Goal: Task Accomplishment & Management: Complete application form

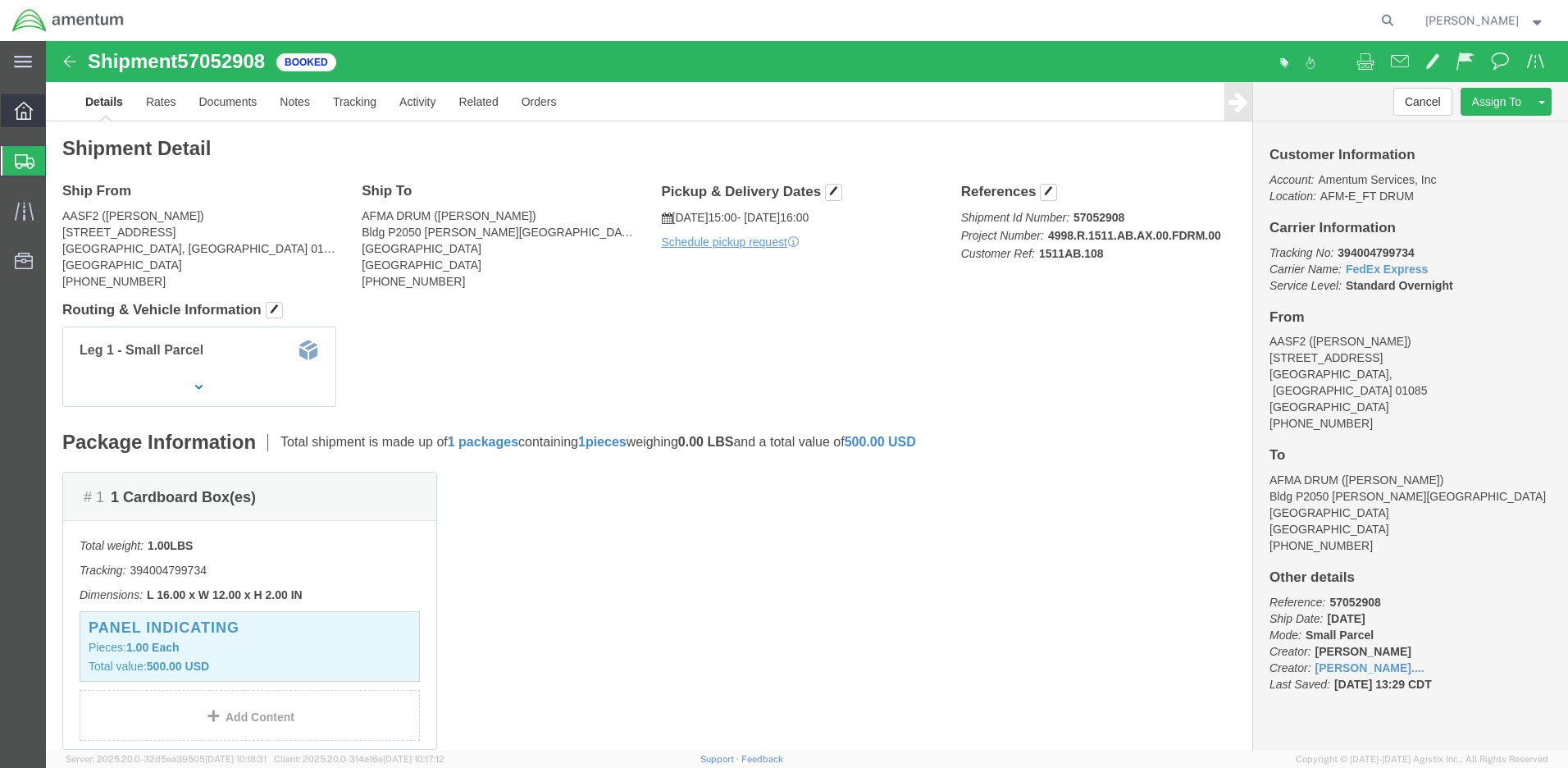
click at [31, 113] on icon at bounding box center [23, 110] width 18 height 18
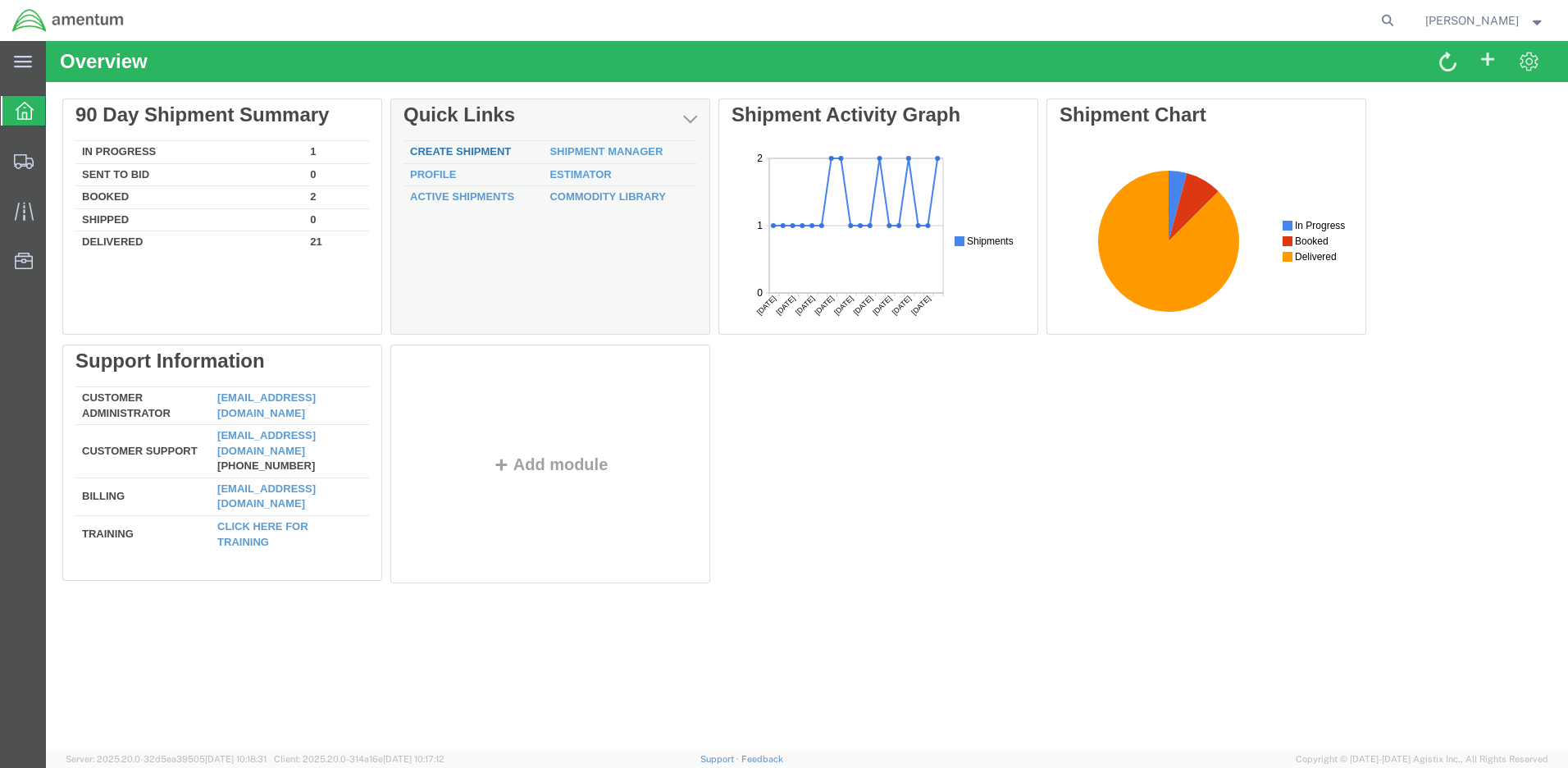
click at [494, 148] on link "Create Shipment" at bounding box center [460, 151] width 101 height 12
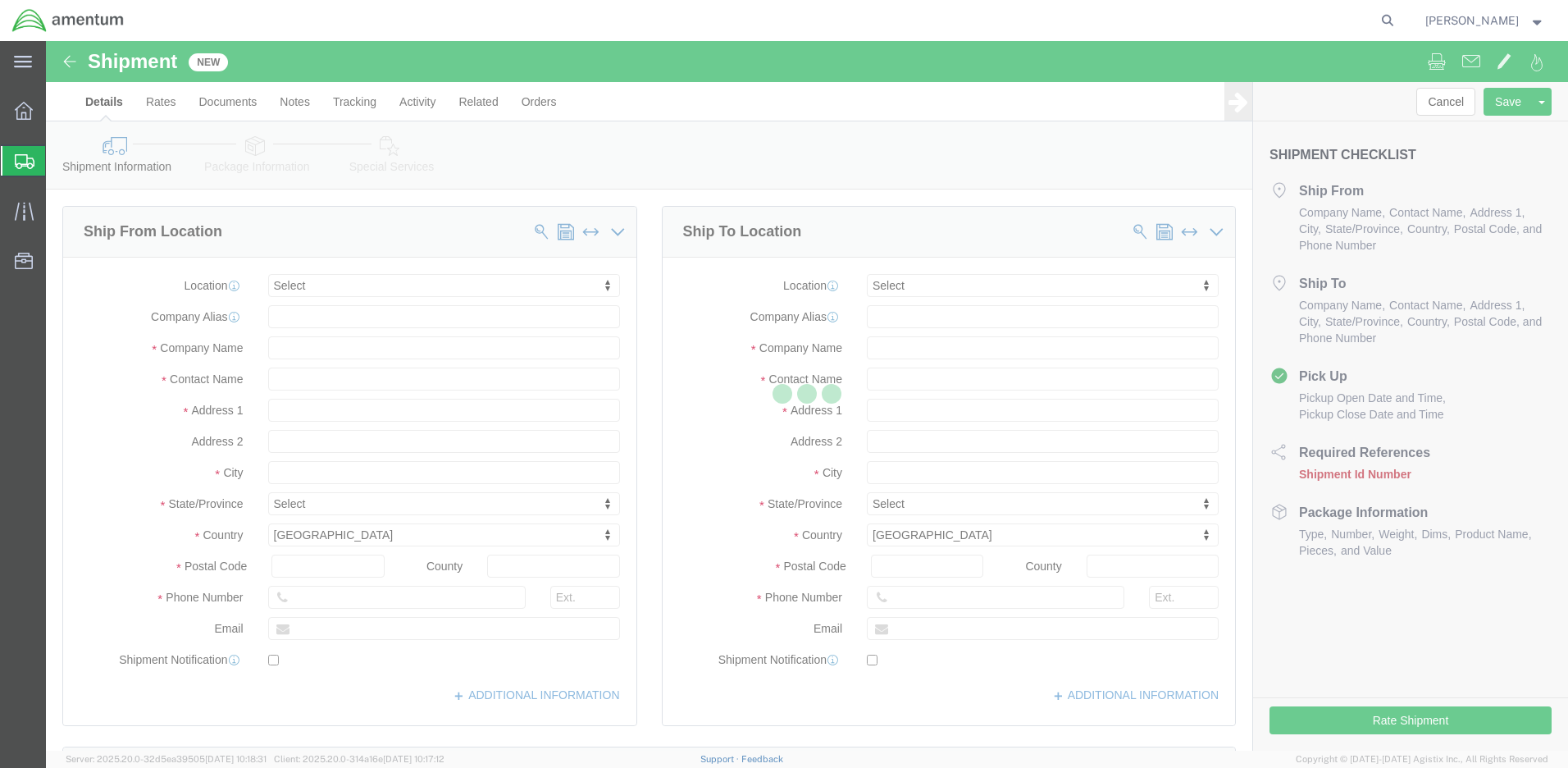
select select
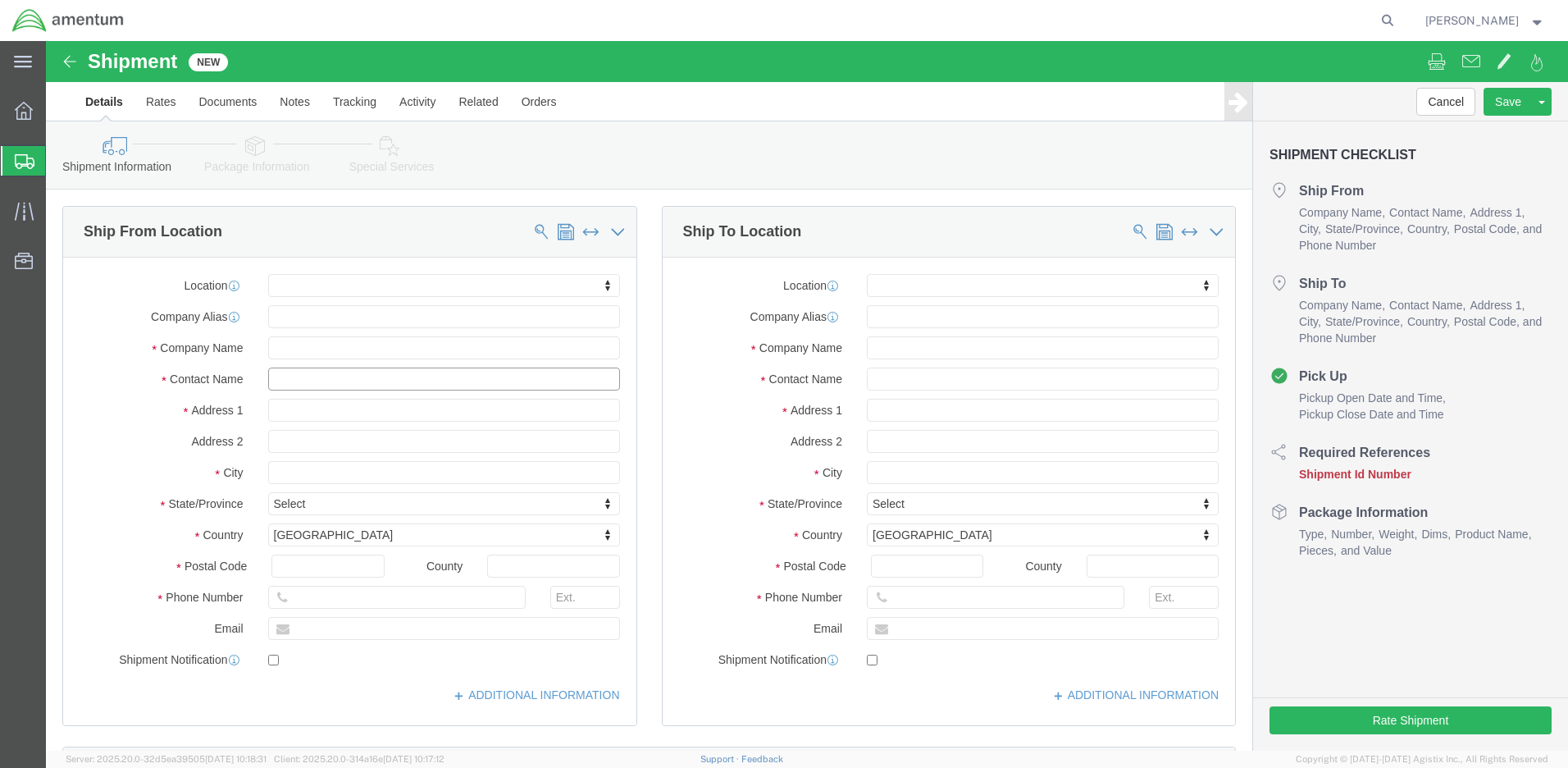
click input "text"
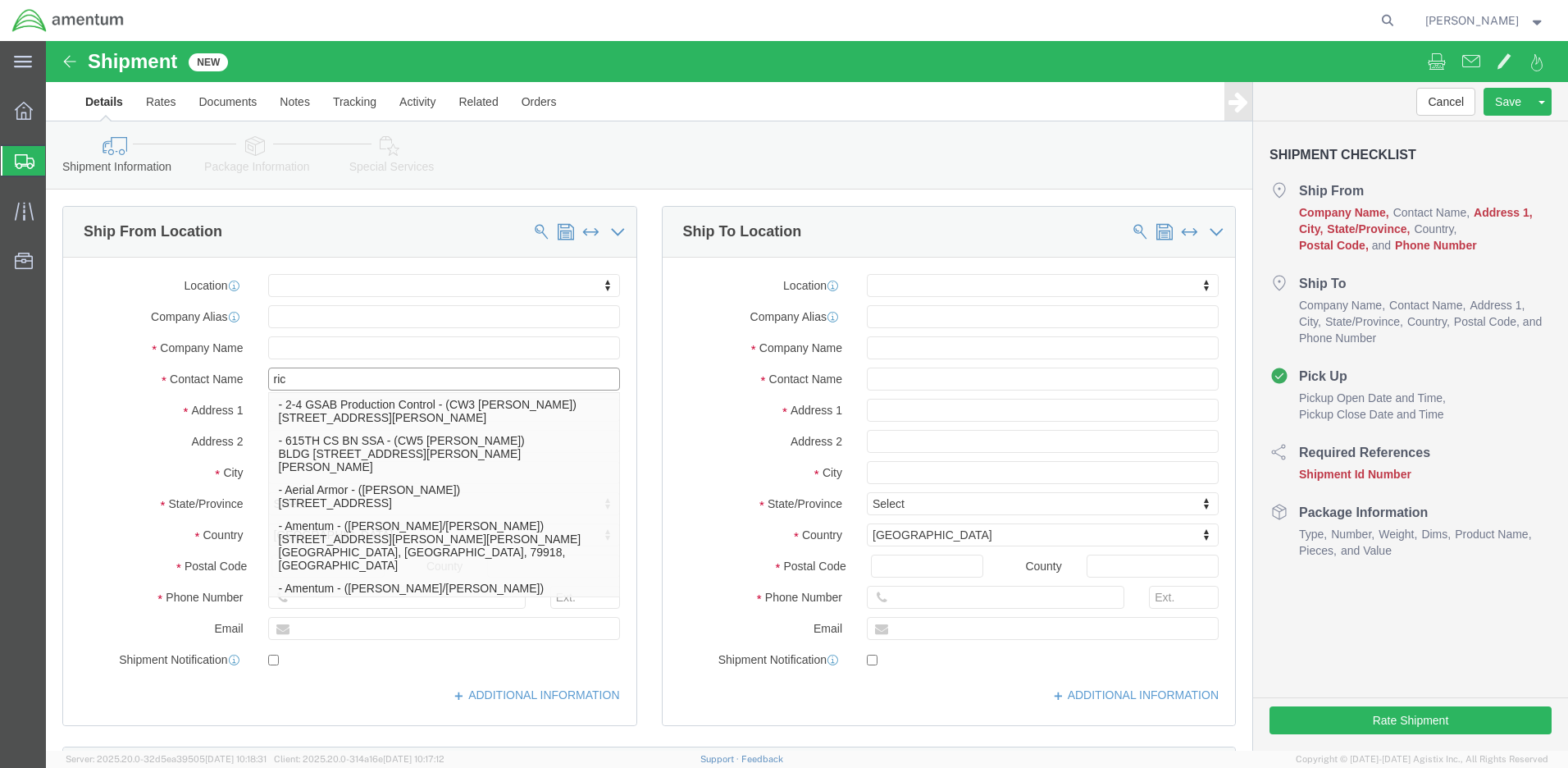
type input "rich"
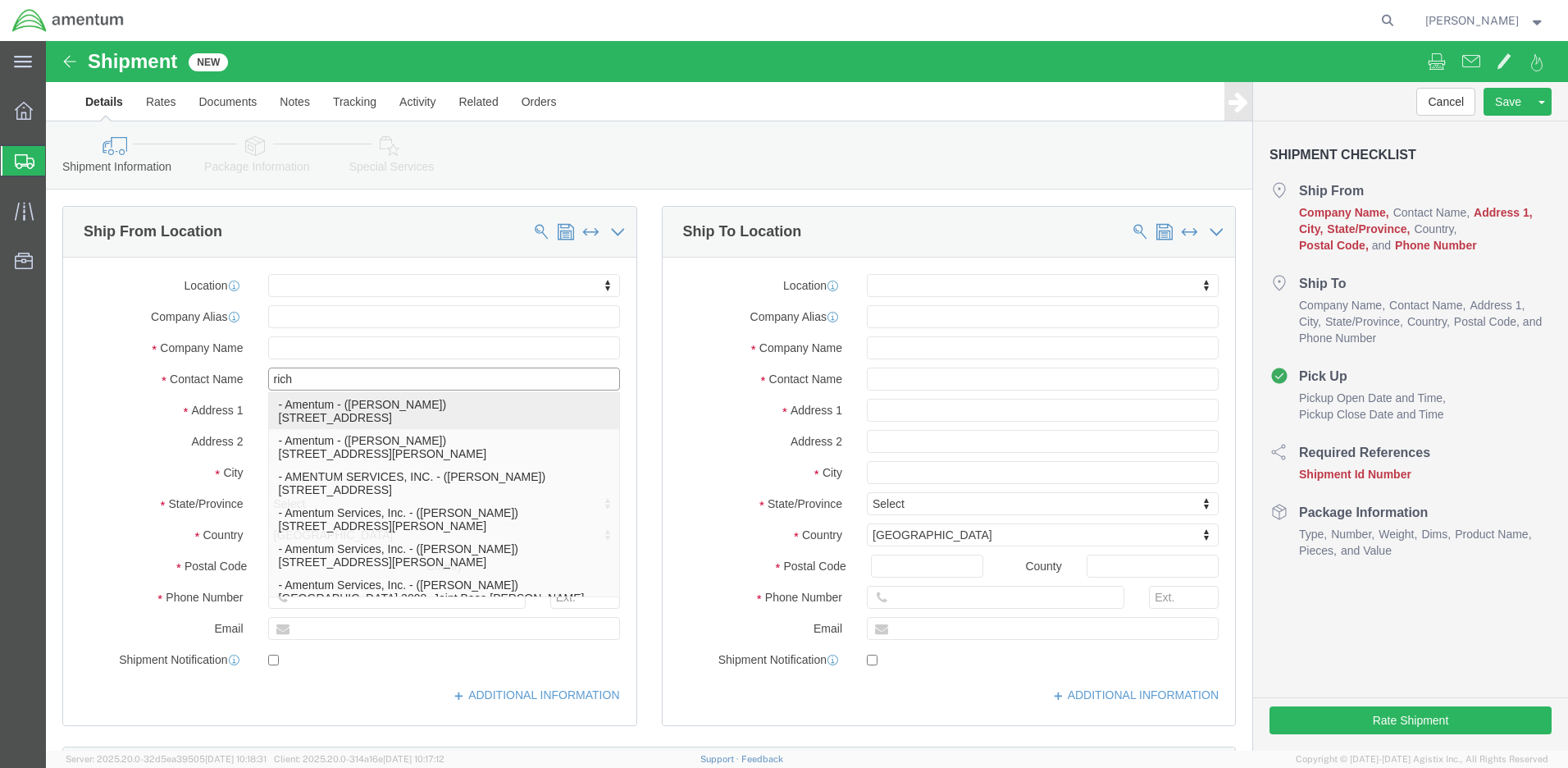
click p "- Amentum - ([PERSON_NAME]) [STREET_ADDRESS]"
select select
type input "Amentum"
type input "[PERSON_NAME]"
type input "[STREET_ADDRESS]"
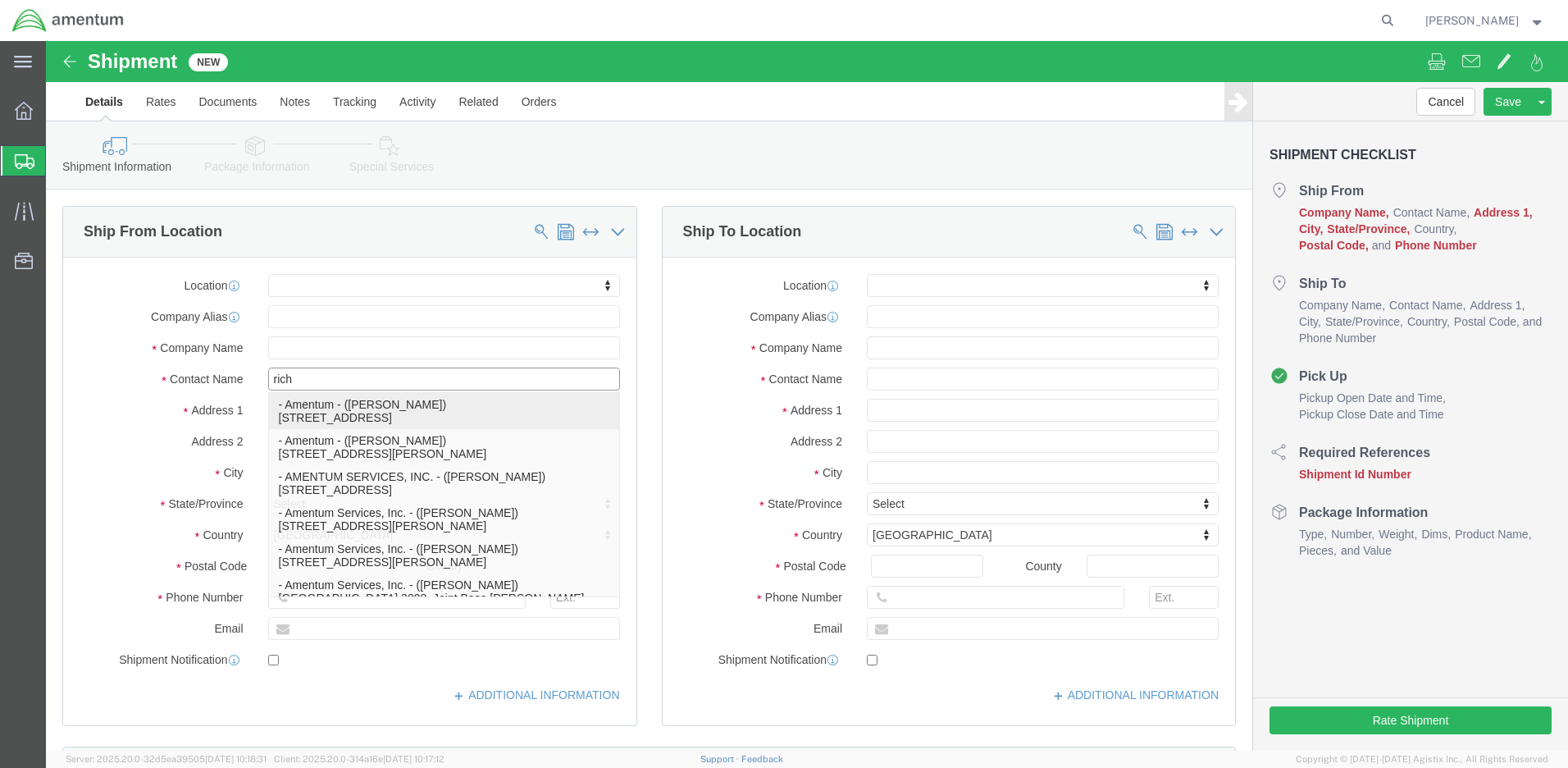
type input "[GEOGRAPHIC_DATA]"
type input "12553"
select select "NY"
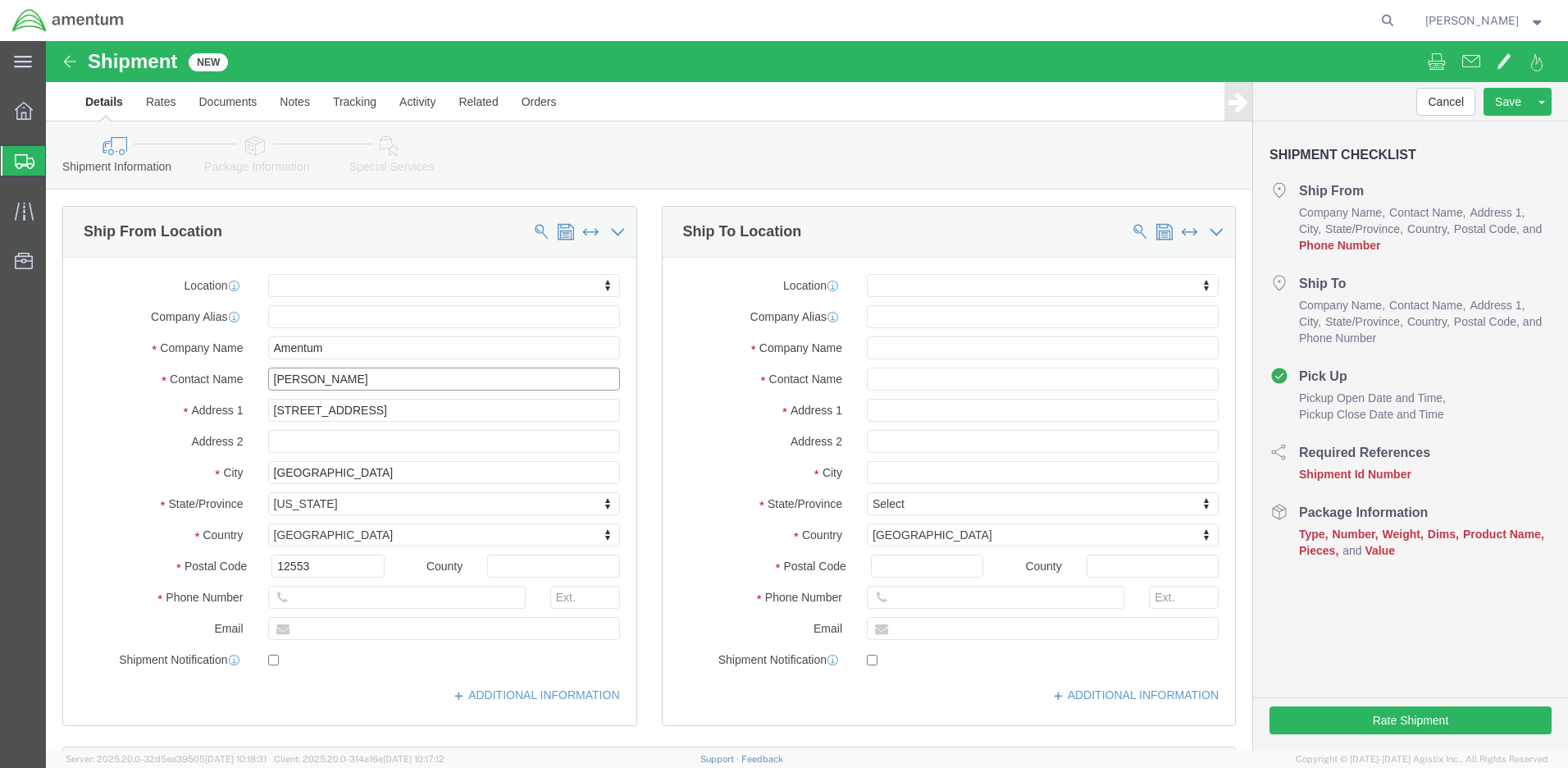
type input "[PERSON_NAME]"
click input "text"
type input "[PHONE_NUMBER]"
click input "text"
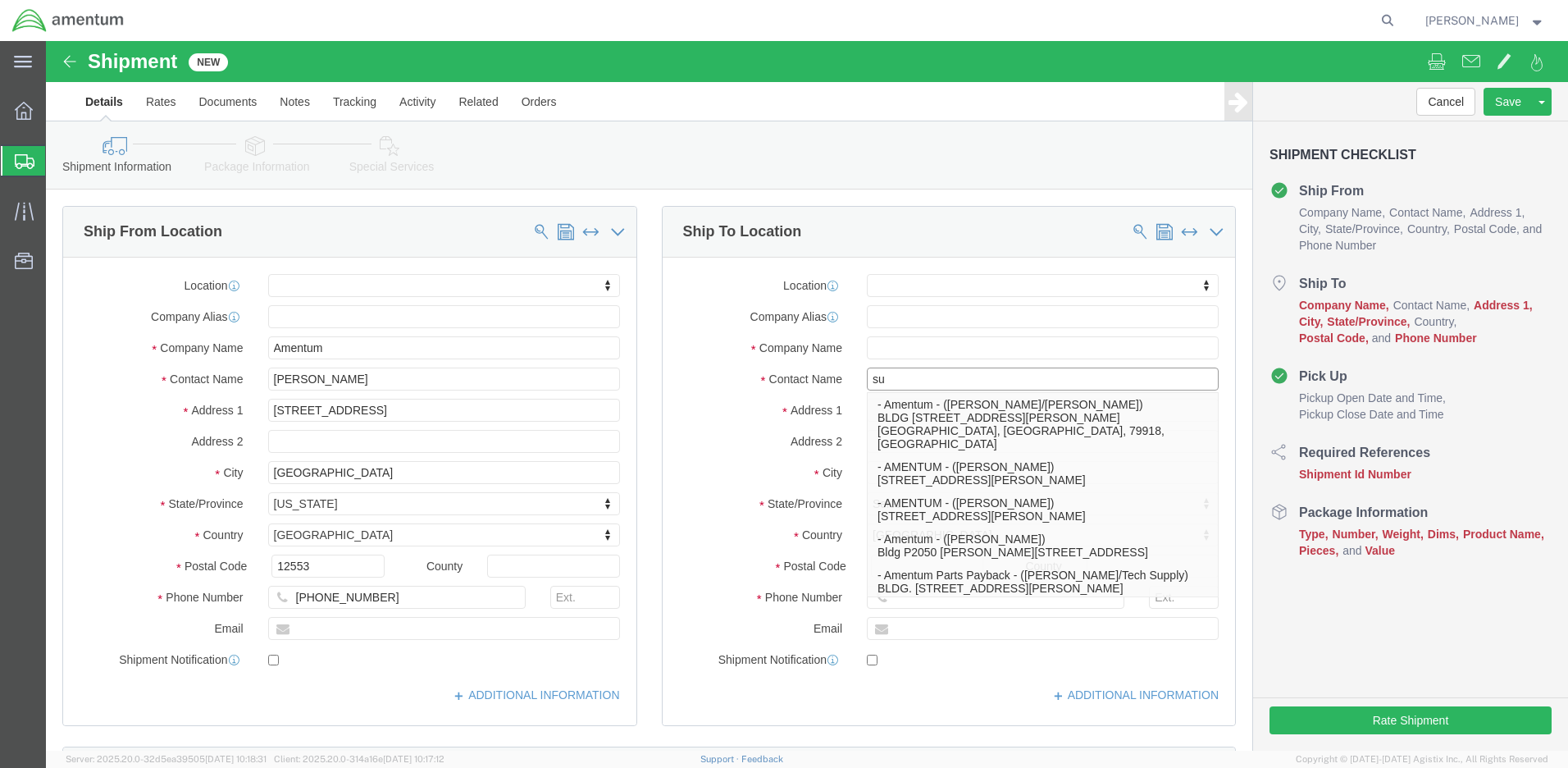
type input "s"
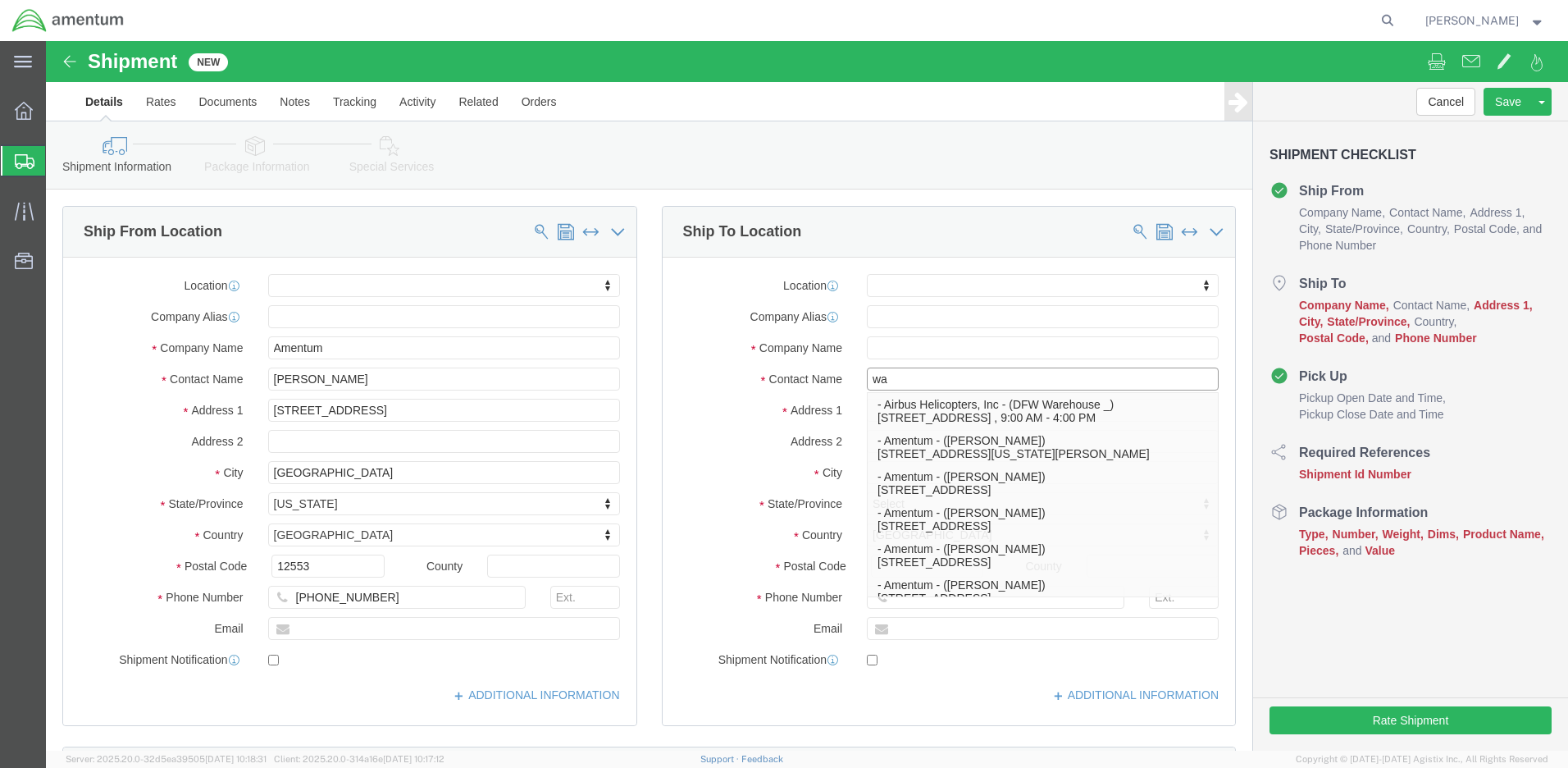
type input "w"
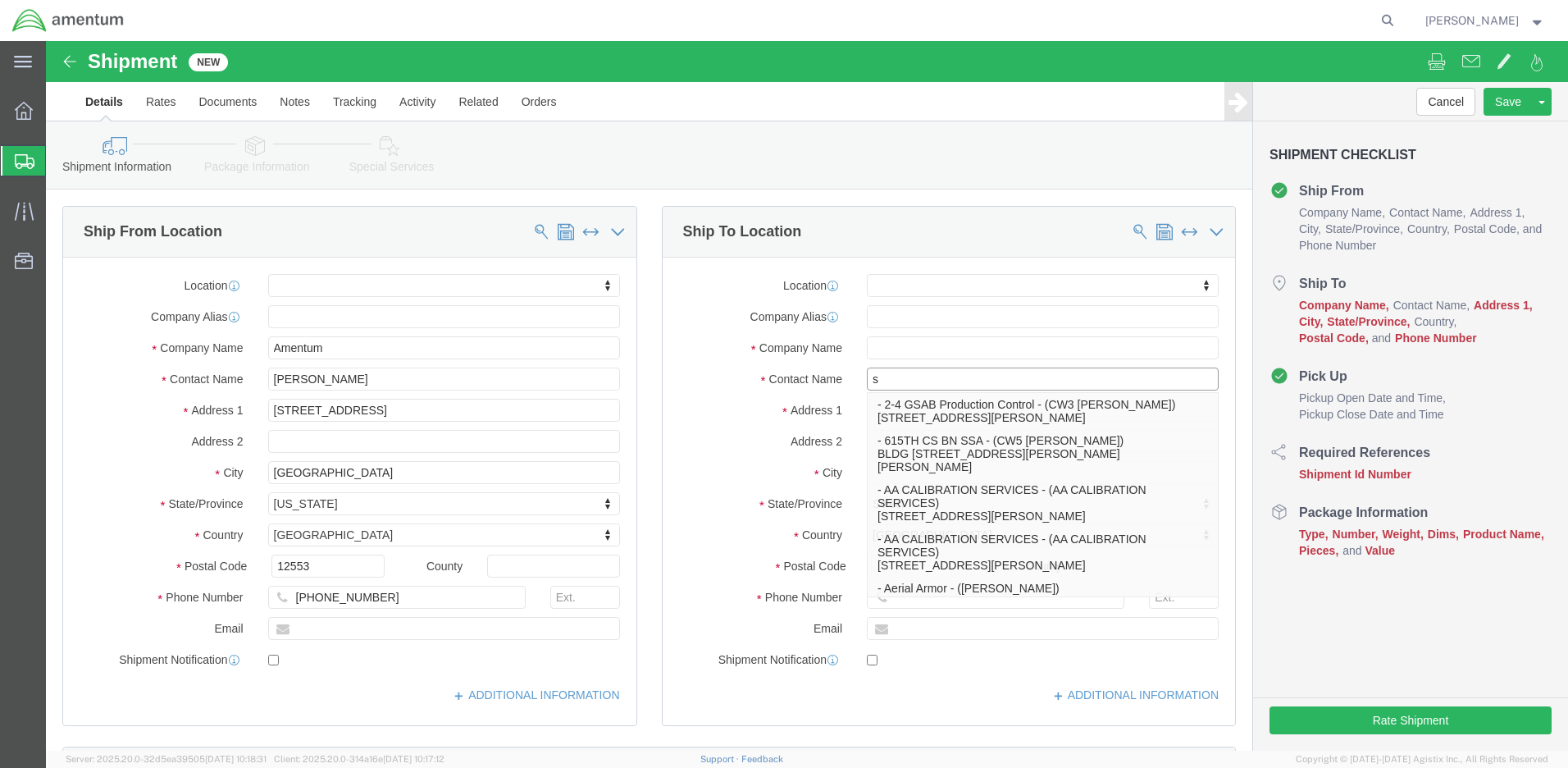
type input "su"
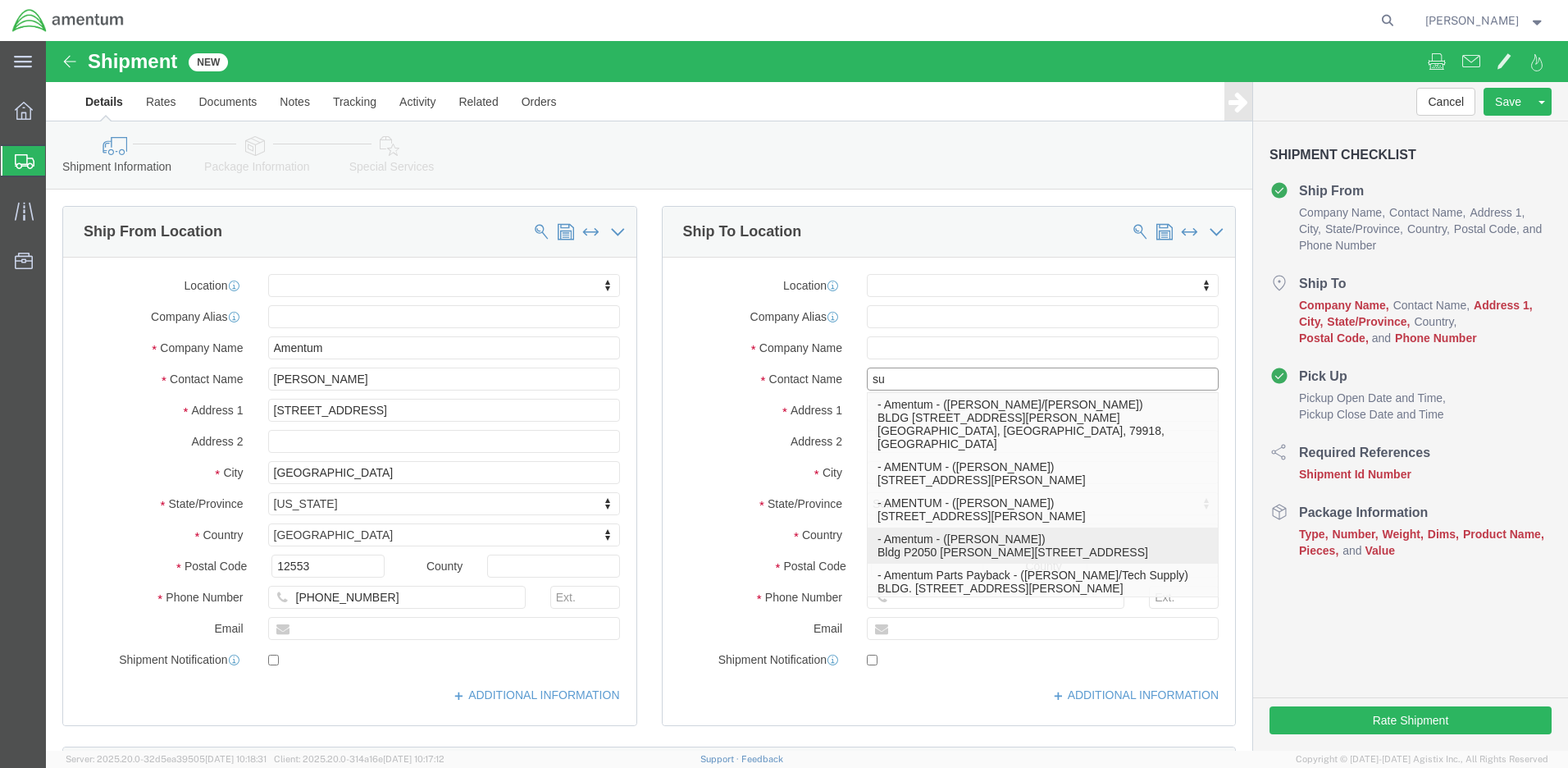
click p "- Amentum - ([PERSON_NAME]) Bldg P2050 [PERSON_NAME][GEOGRAPHIC_DATA]"
select select
type input "Amentum"
type input "[PERSON_NAME]"
type input "Bldg P2050 [PERSON_NAME][GEOGRAPHIC_DATA]"
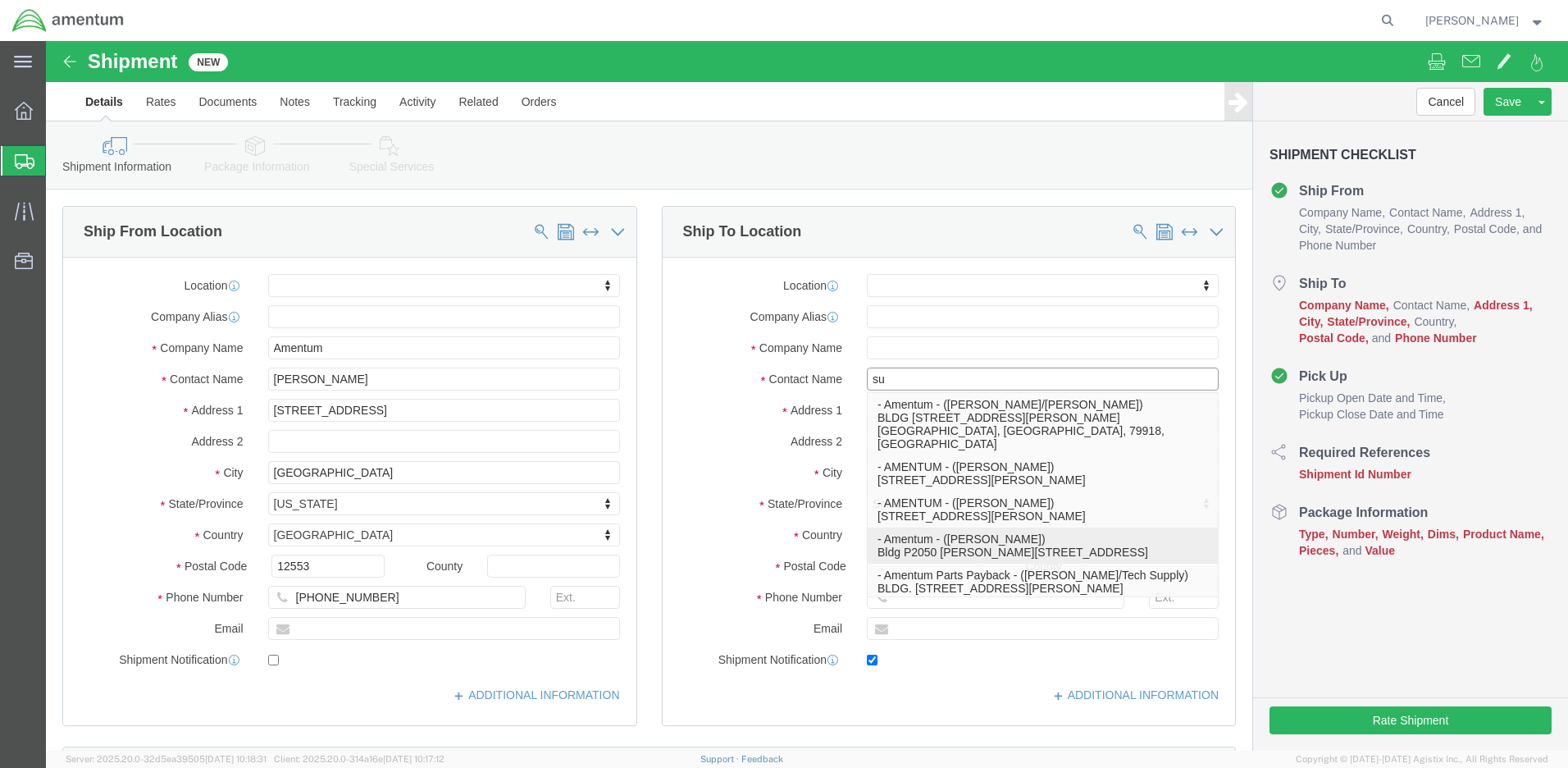
type input "Fort Drum"
type input "13602"
type input "[PHONE_NUMBER]"
type input "[PERSON_NAME][EMAIL_ADDRESS][DOMAIN_NAME]"
checkbox input "true"
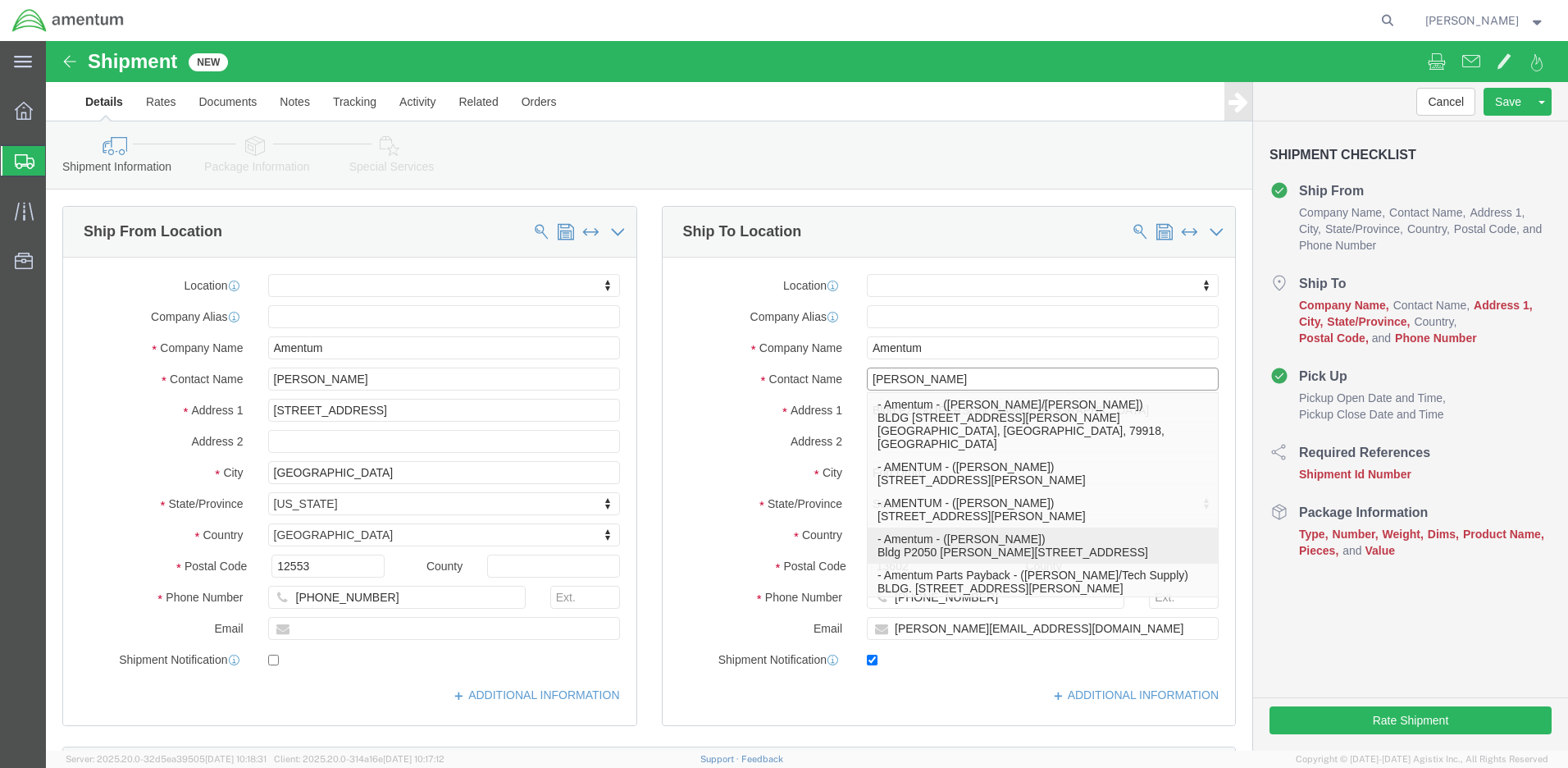
select select "NY"
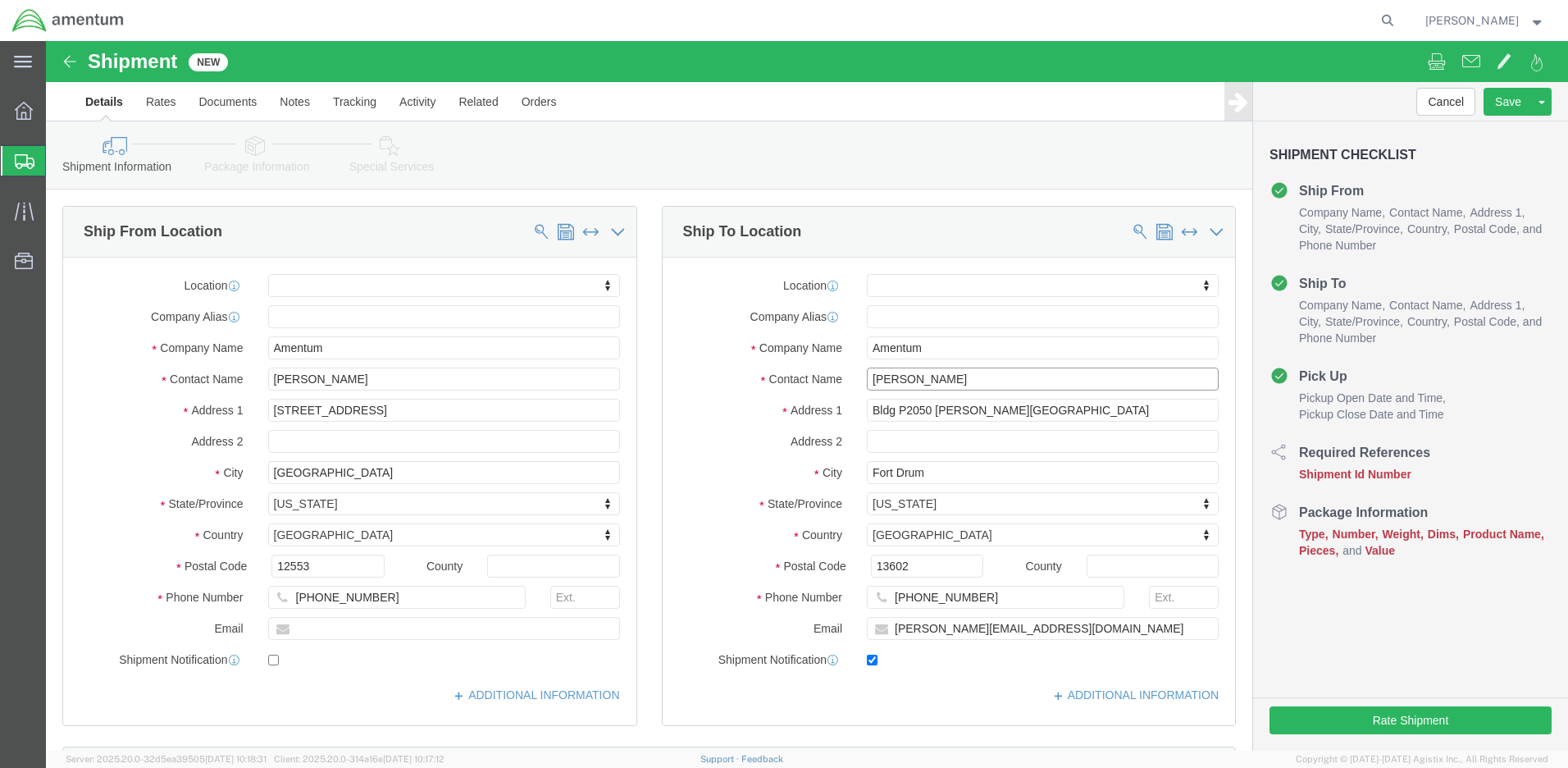
drag, startPoint x: 893, startPoint y: 338, endPoint x: 812, endPoint y: 332, distance: 81.2
click div "[PERSON_NAME] su"
type input "[PERSON_NAME]"
click div "Location My Profile Location [PHONE_NUMBER] [PHONE_NUMBER] [PHONE_NUMBER] [PHON…"
click button "Continue"
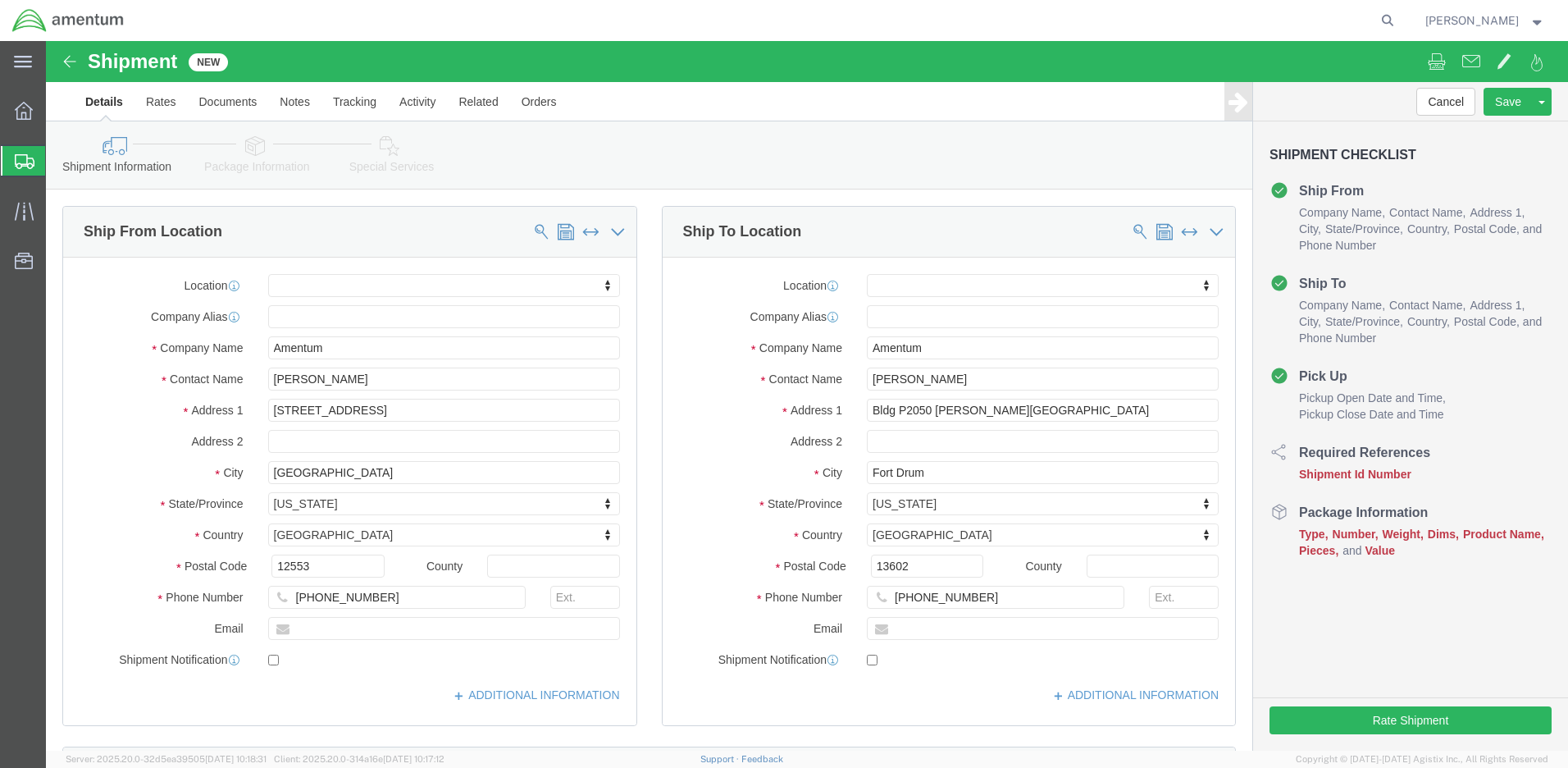
checkbox input "false"
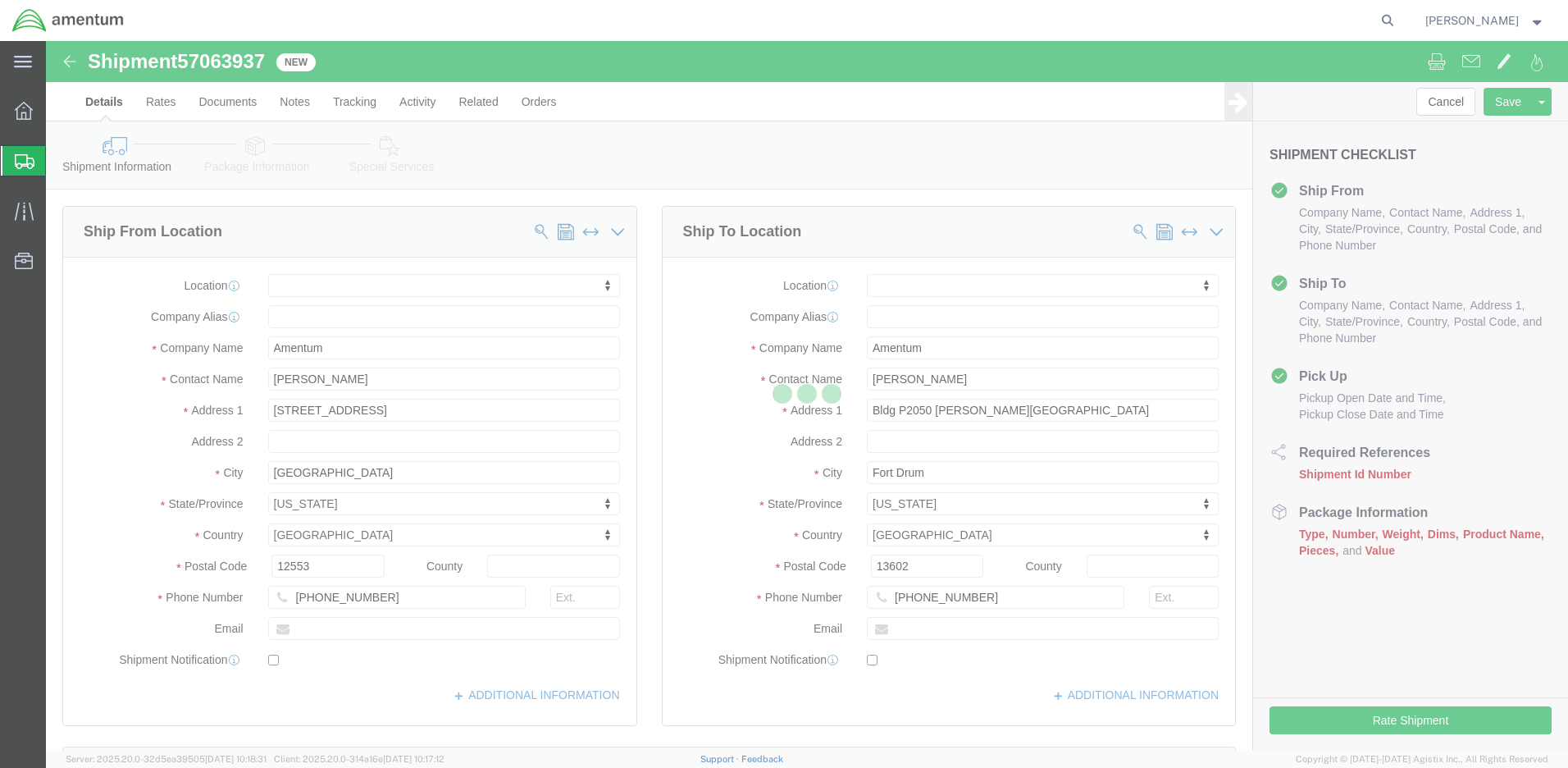
scroll to position [1046, 0]
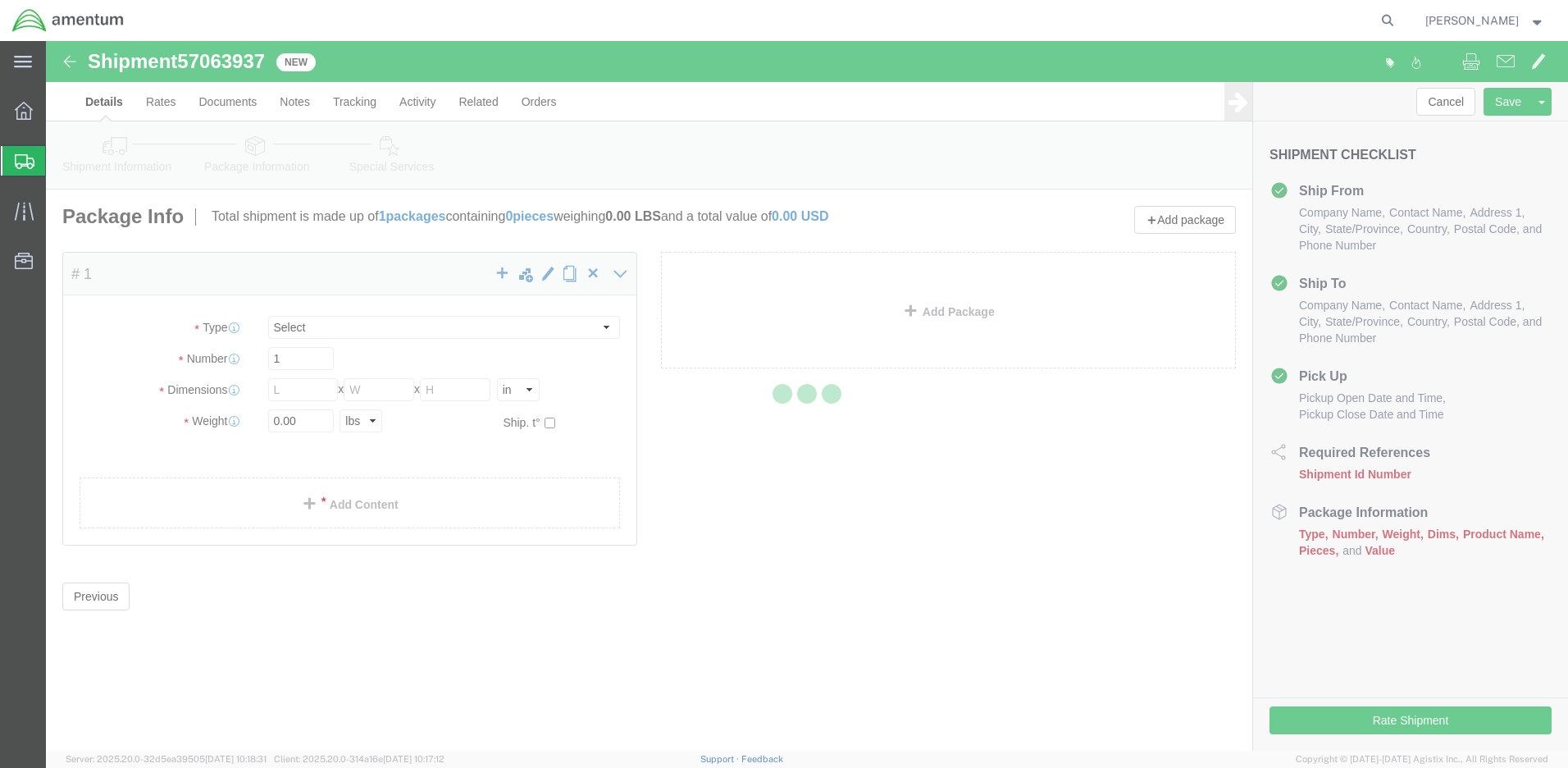
select select "CBOX"
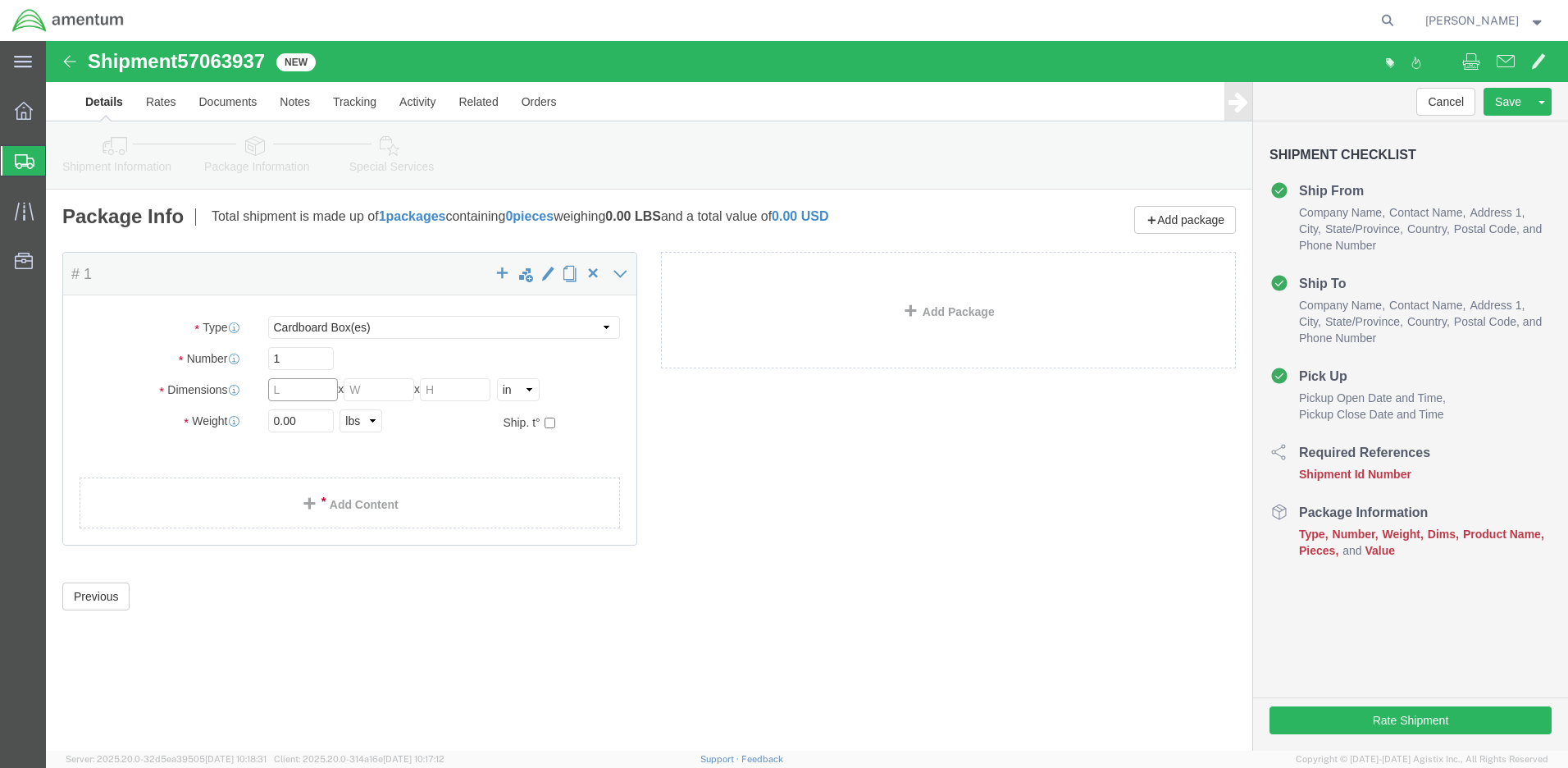
click input "text"
type input "36"
click input "text"
type input "36"
click input "text"
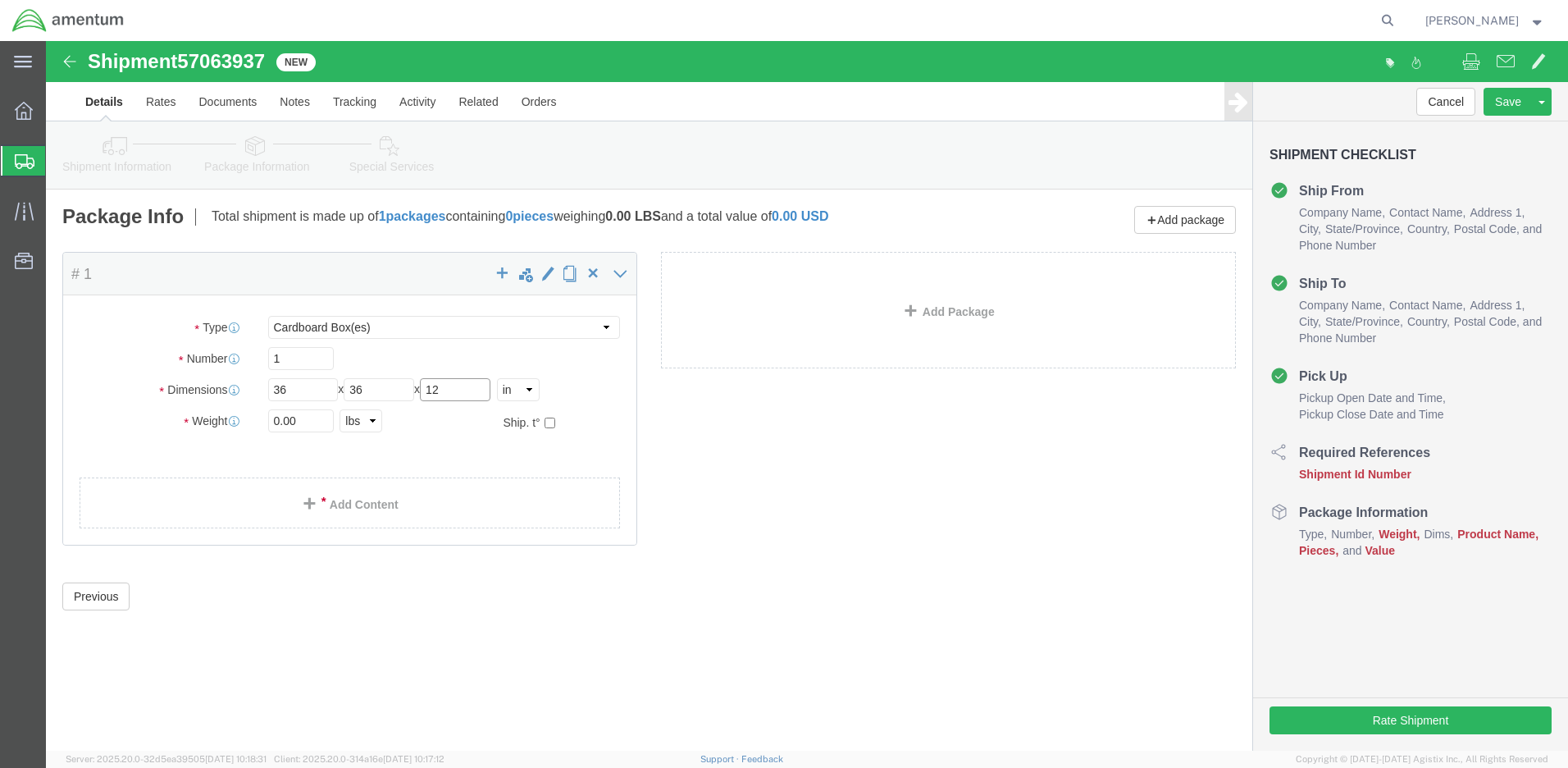
type input "12"
click input "0.00"
type input "36.00"
click link "Add Content"
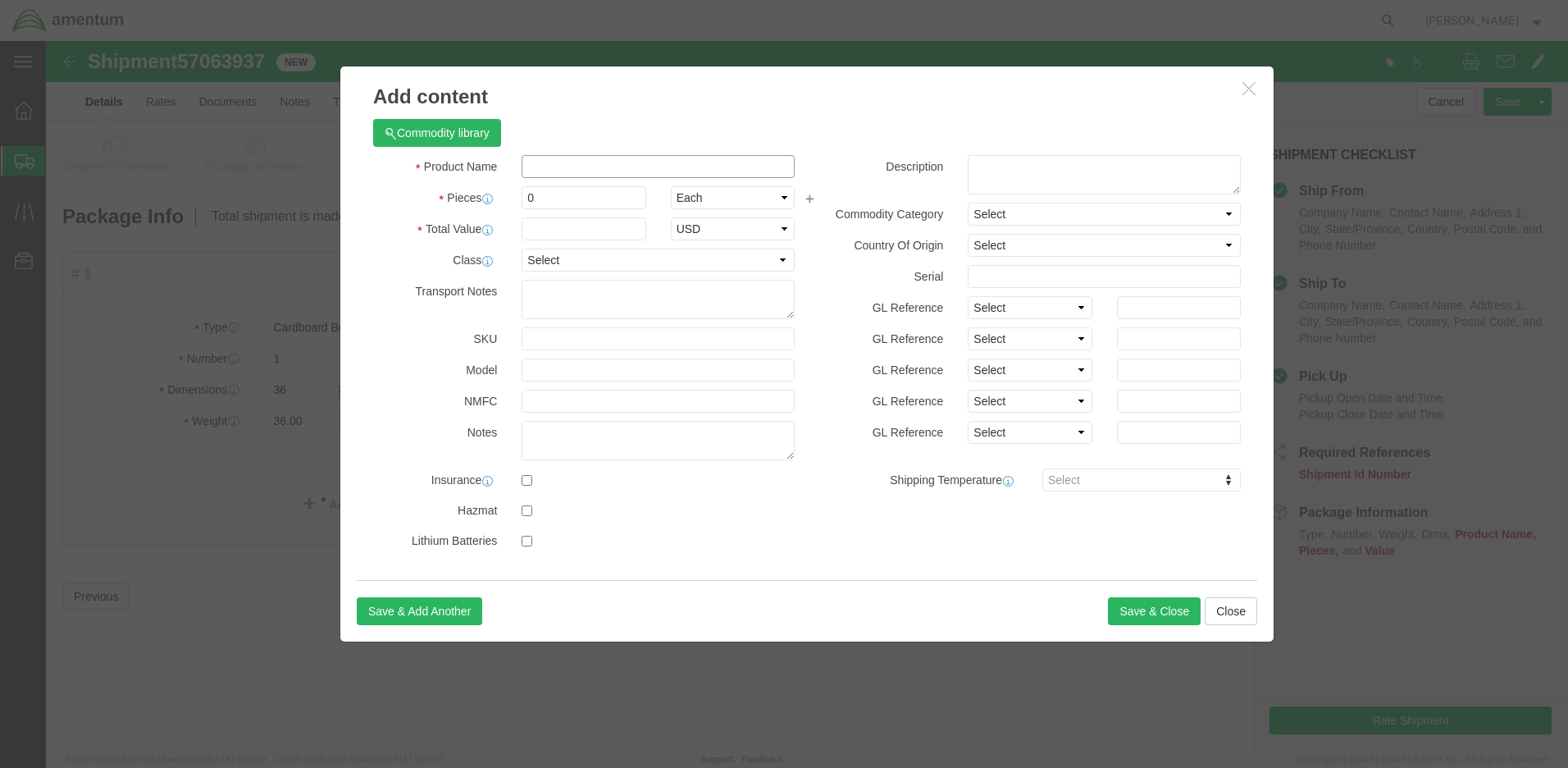
click input "text"
paste input "calibrated tools"
type input "calibrated tools"
click input "0"
type input "1"
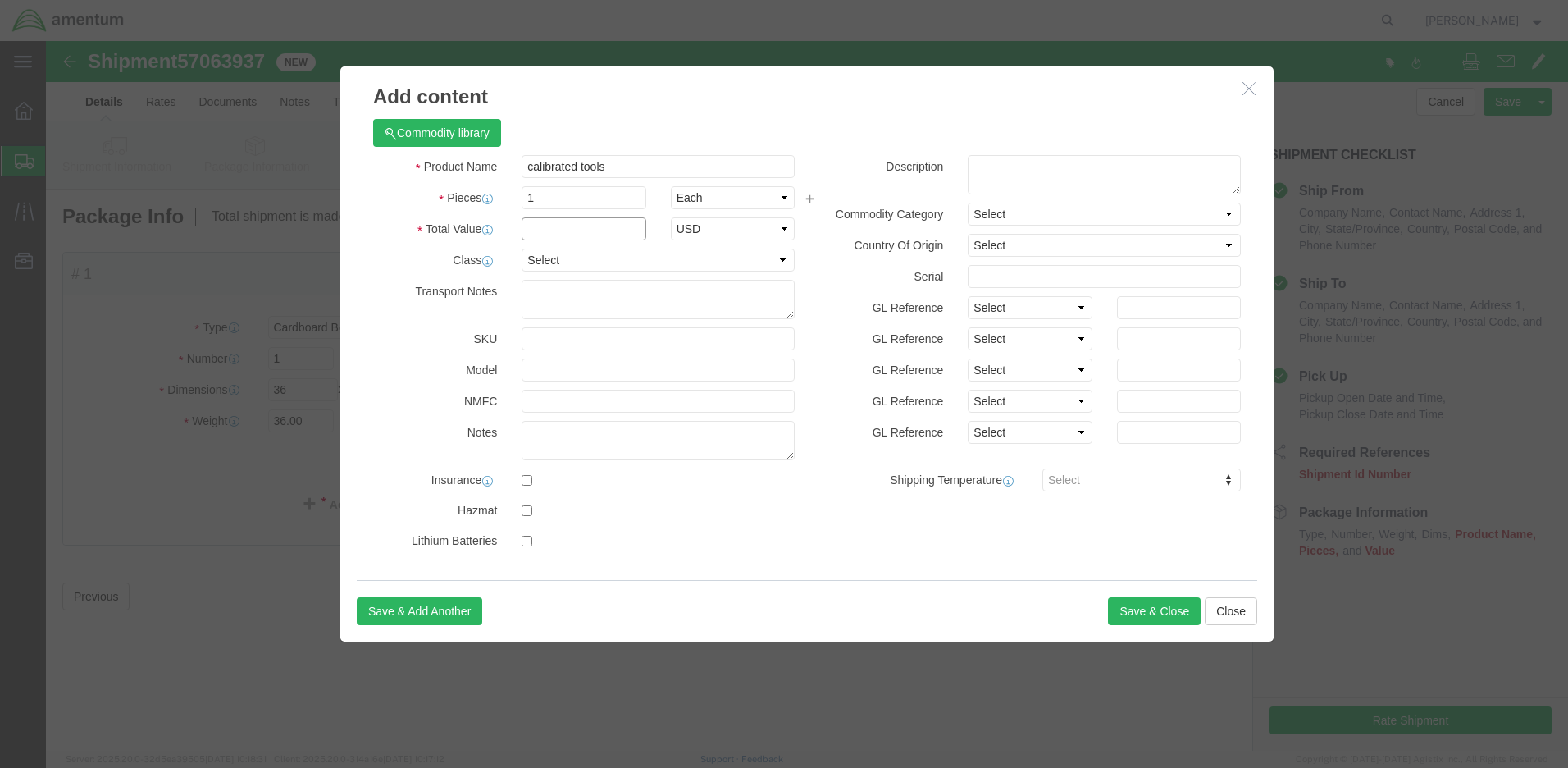
click input "text"
type input "500"
click button "Save & Close"
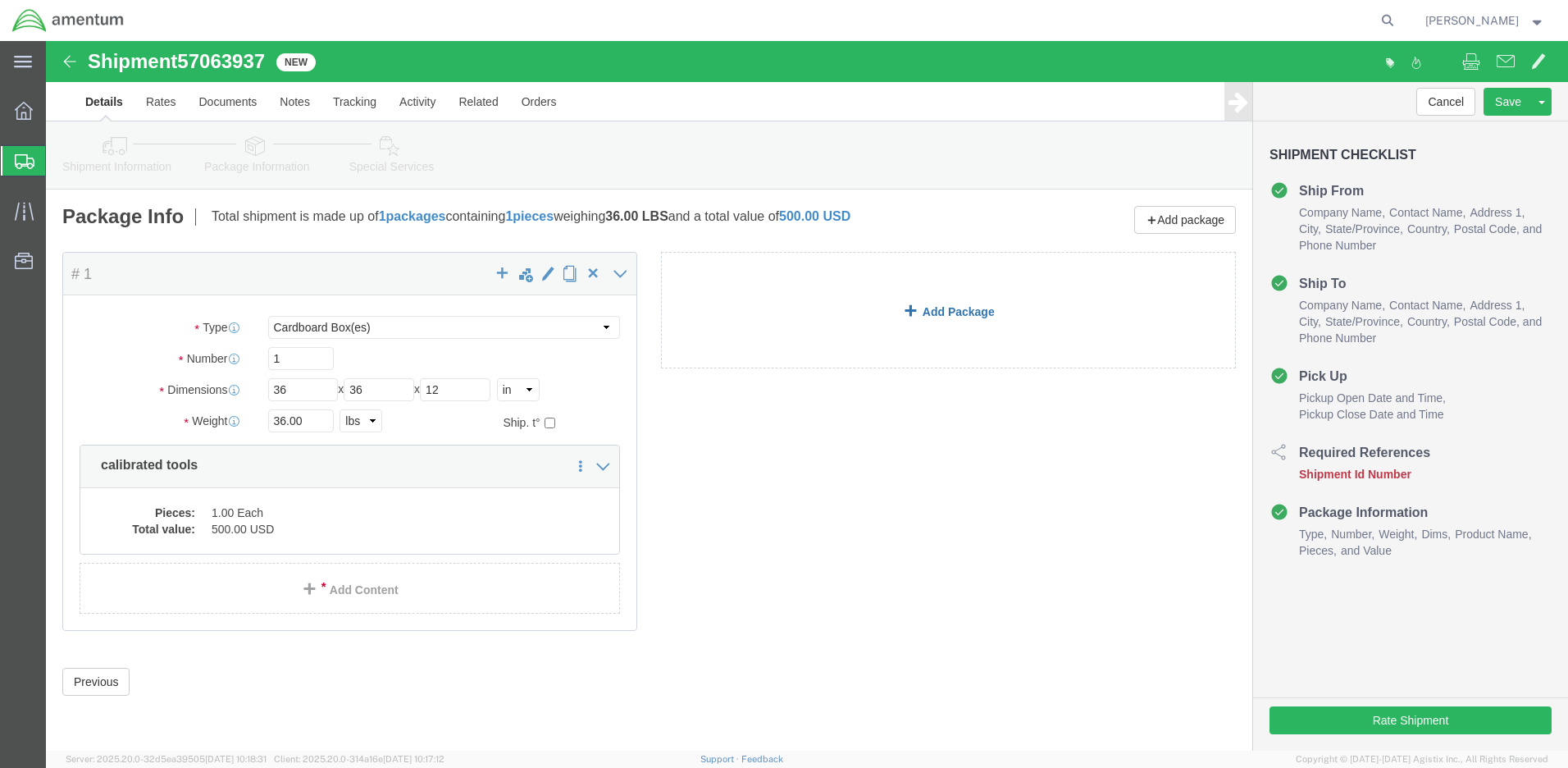
click link "Add Package"
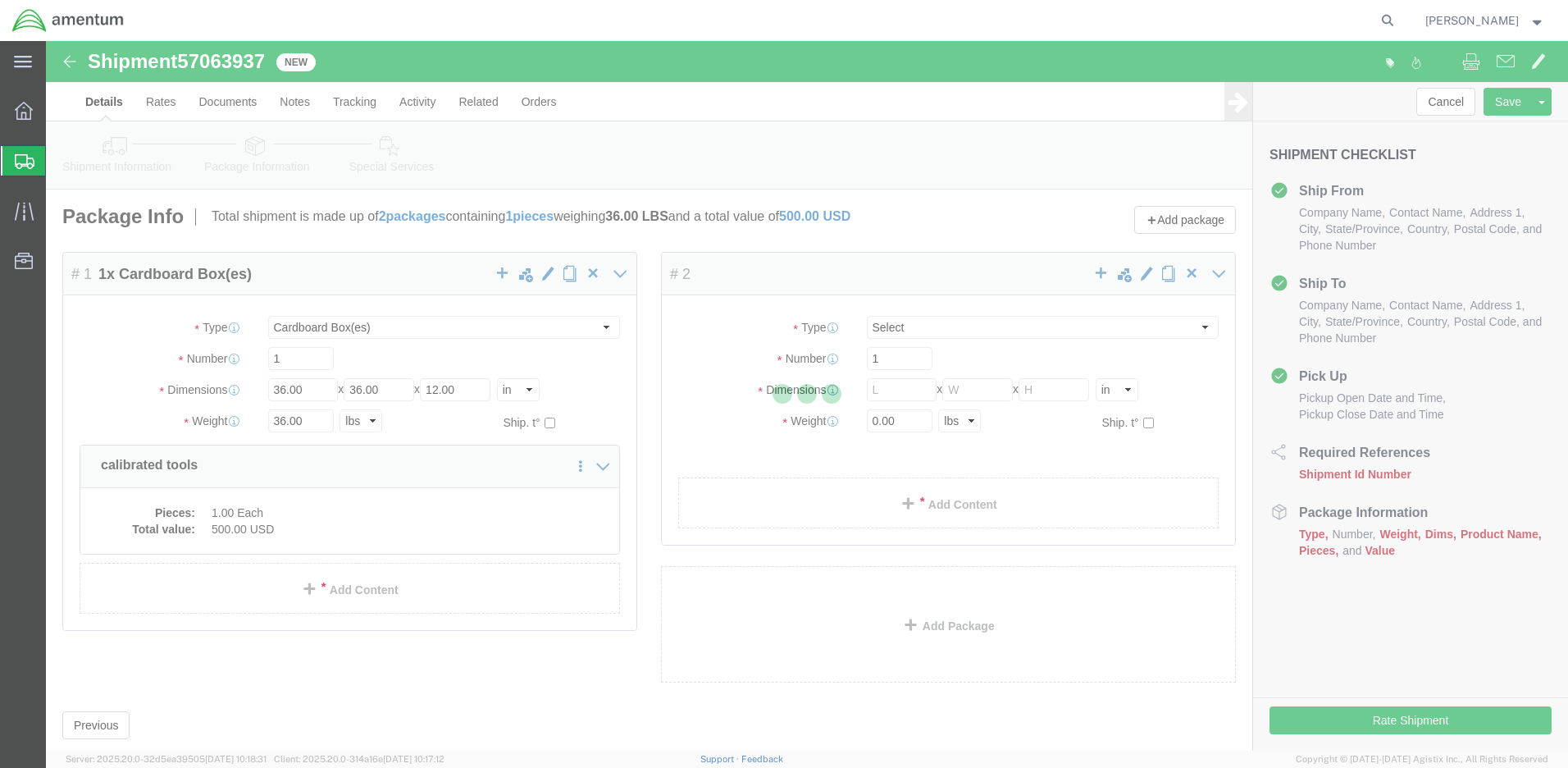
select select "CBOX"
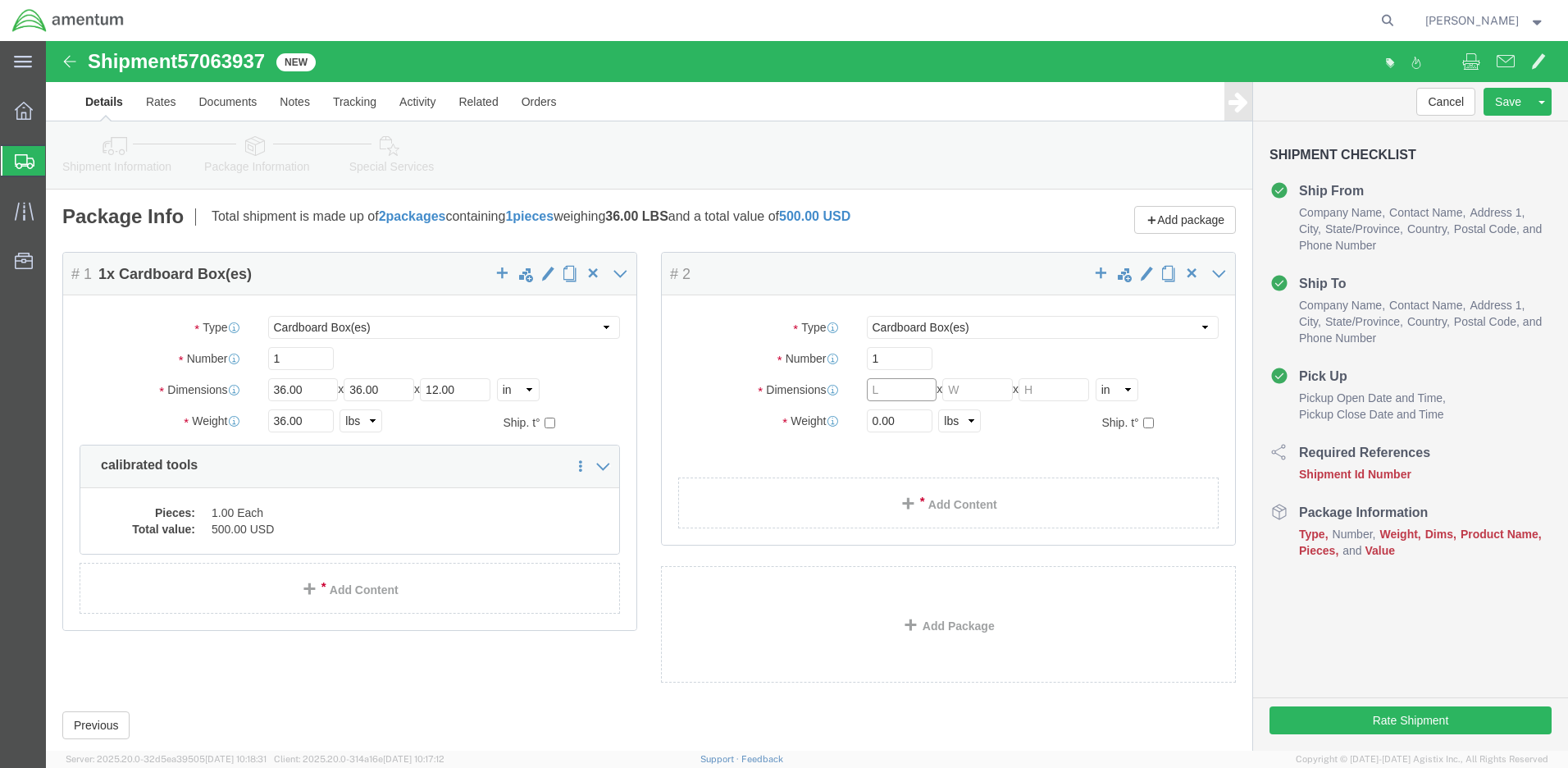
click input "text"
type input "21"
click input "text"
type input "14"
click input "text"
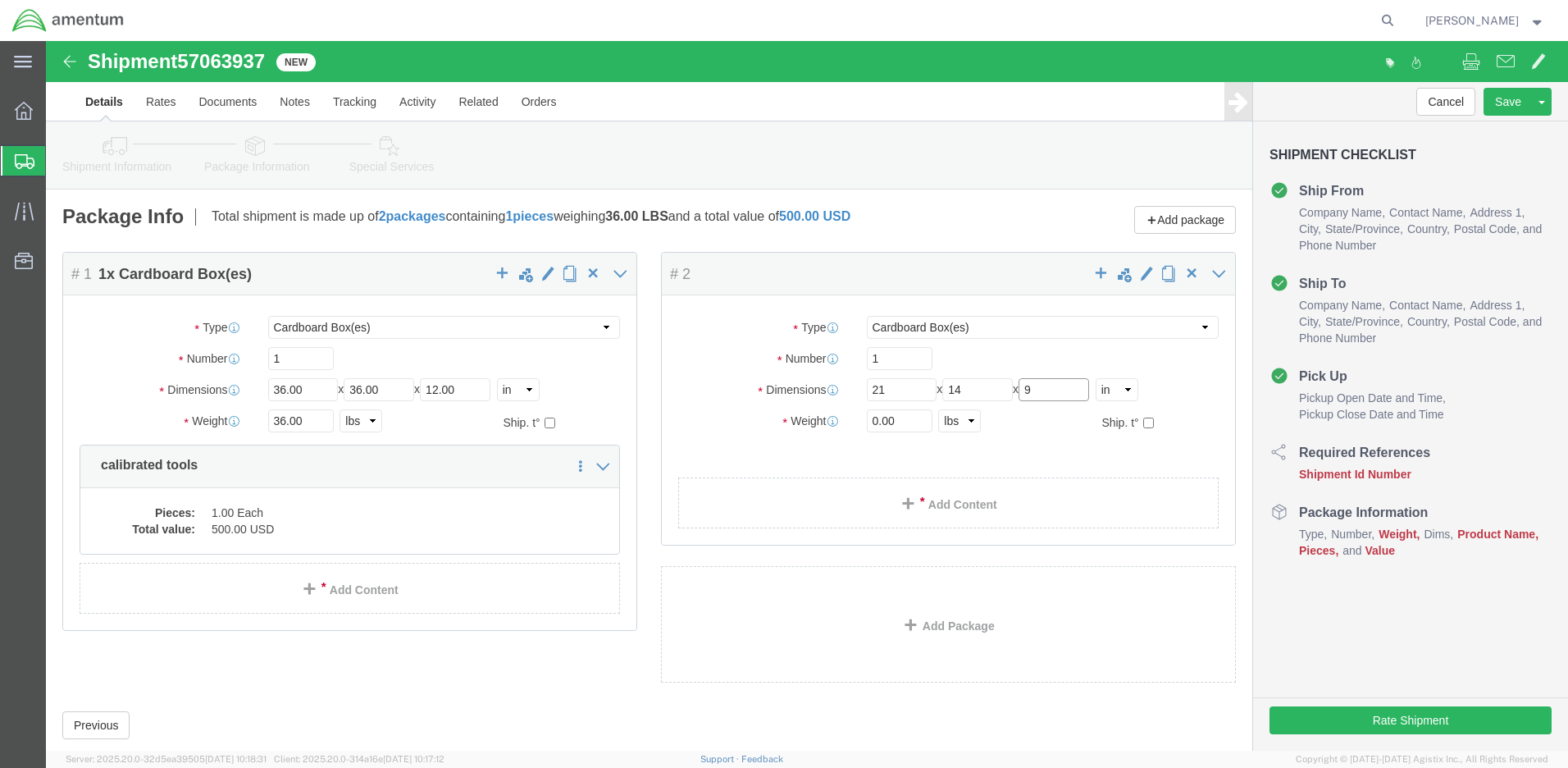
type input "9"
click input "0.00"
type input "22.00"
click link "Add Content"
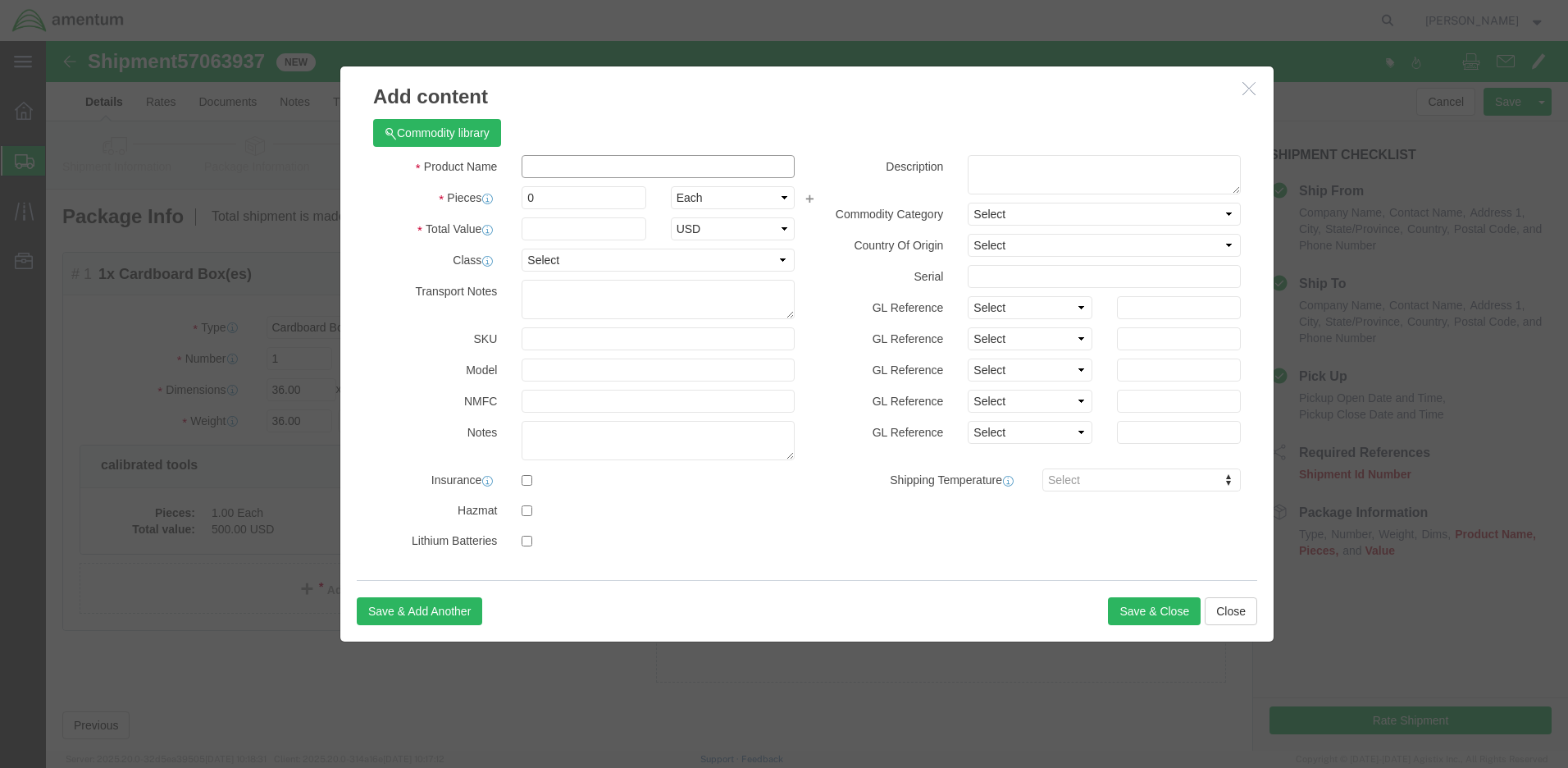
paste input "calibrated tools"
type input "calibrated tools"
click input "0"
type input "1"
click input "text"
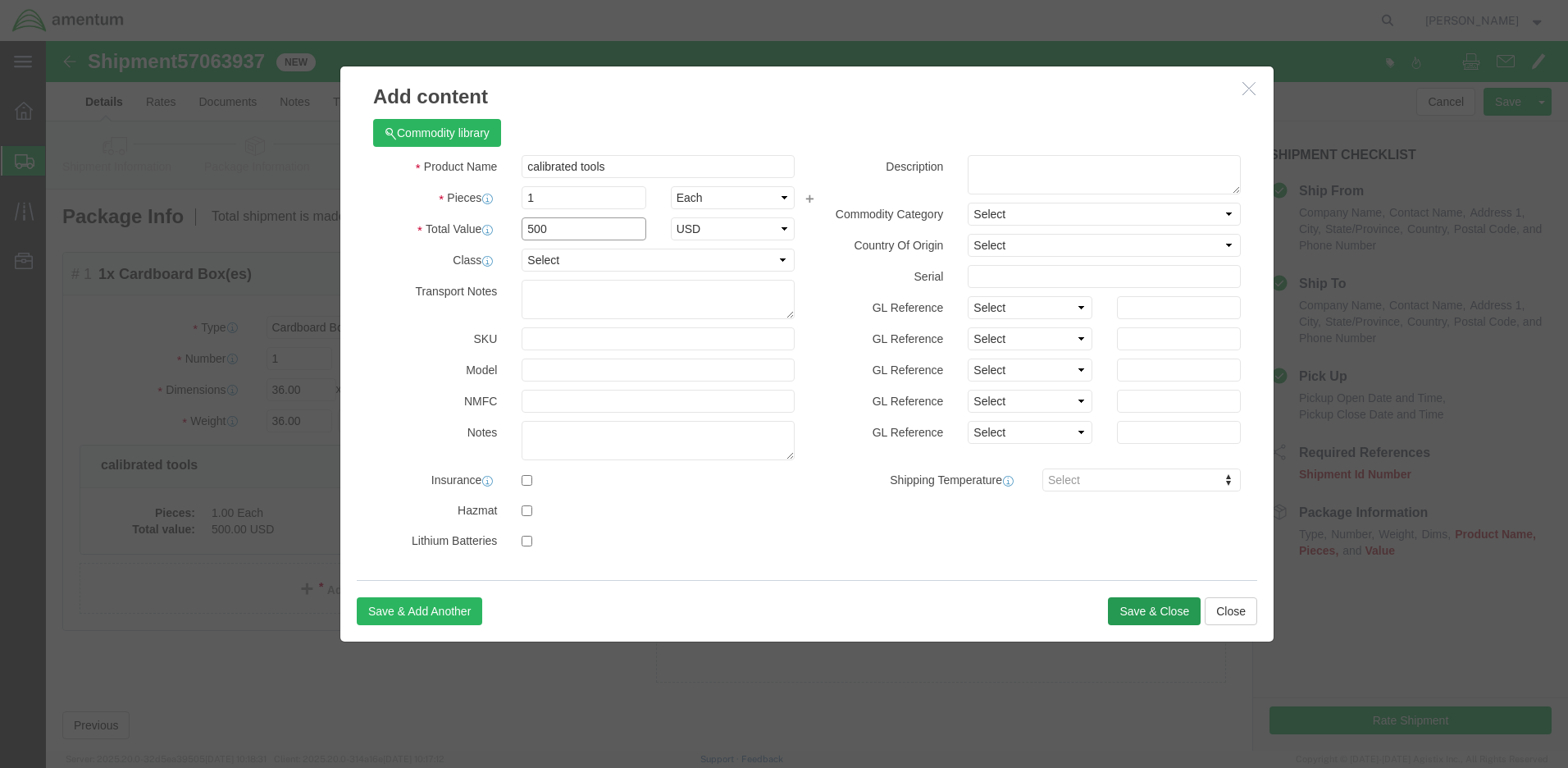
type input "500"
click button "Save & Close"
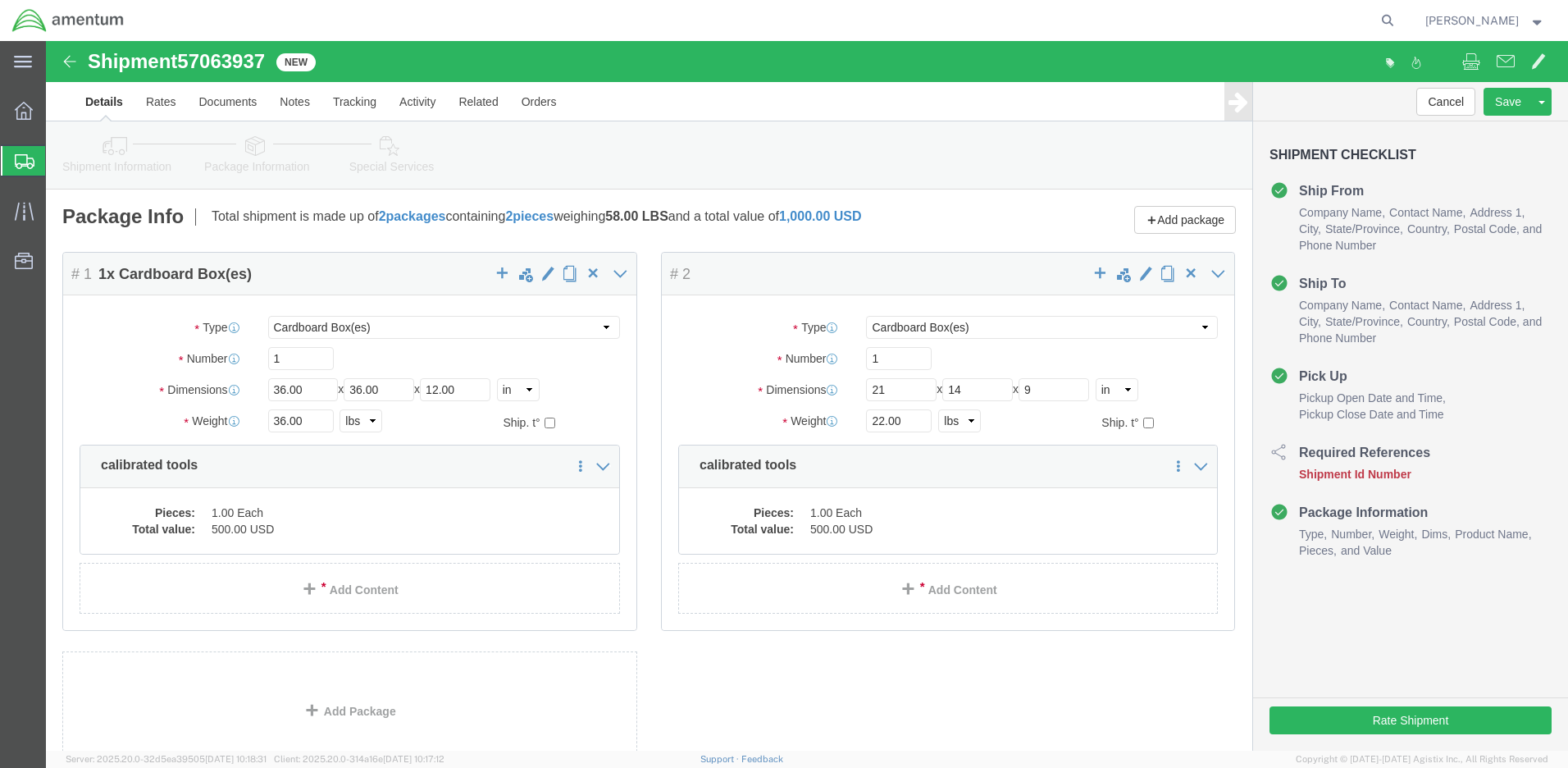
click icon
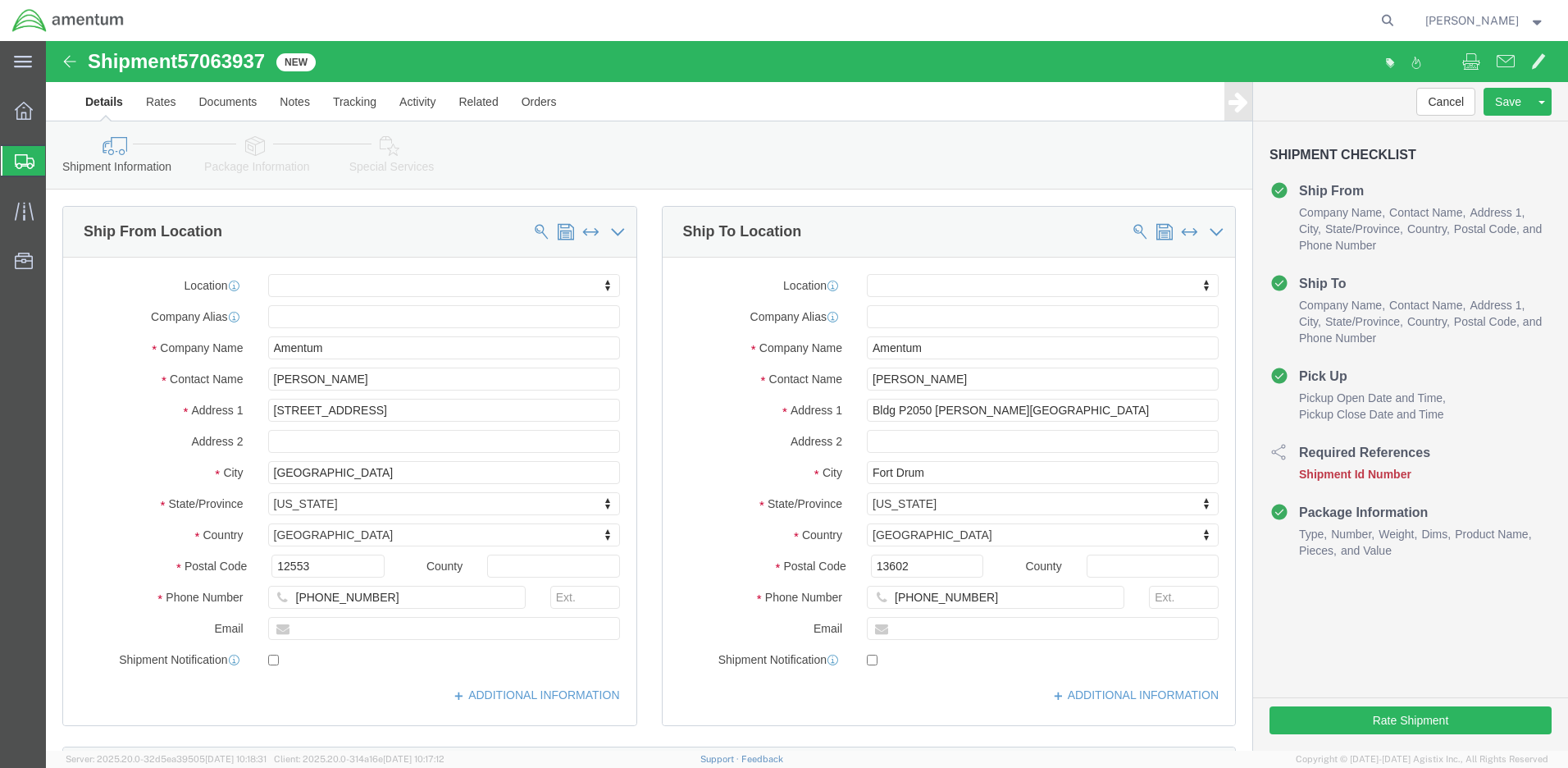
drag, startPoint x: 223, startPoint y: 15, endPoint x: 138, endPoint y: 24, distance: 85.5
click span "57063937"
click input "text"
paste input "57063937"
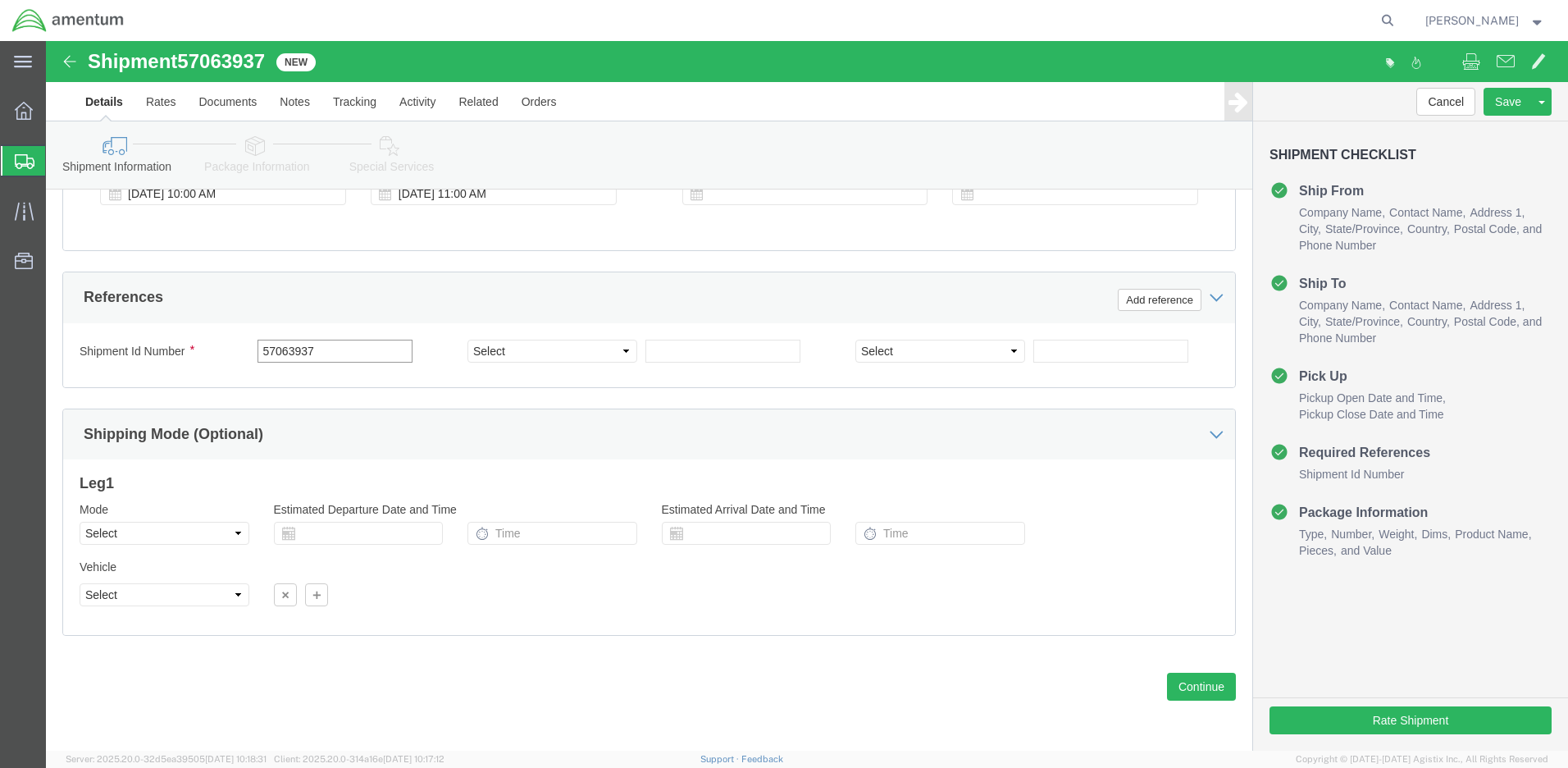
type input "57063937"
select select "CUSTREF"
paste input "1521AN.035"
type input "1521AN.035"
select select "PROJNUM"
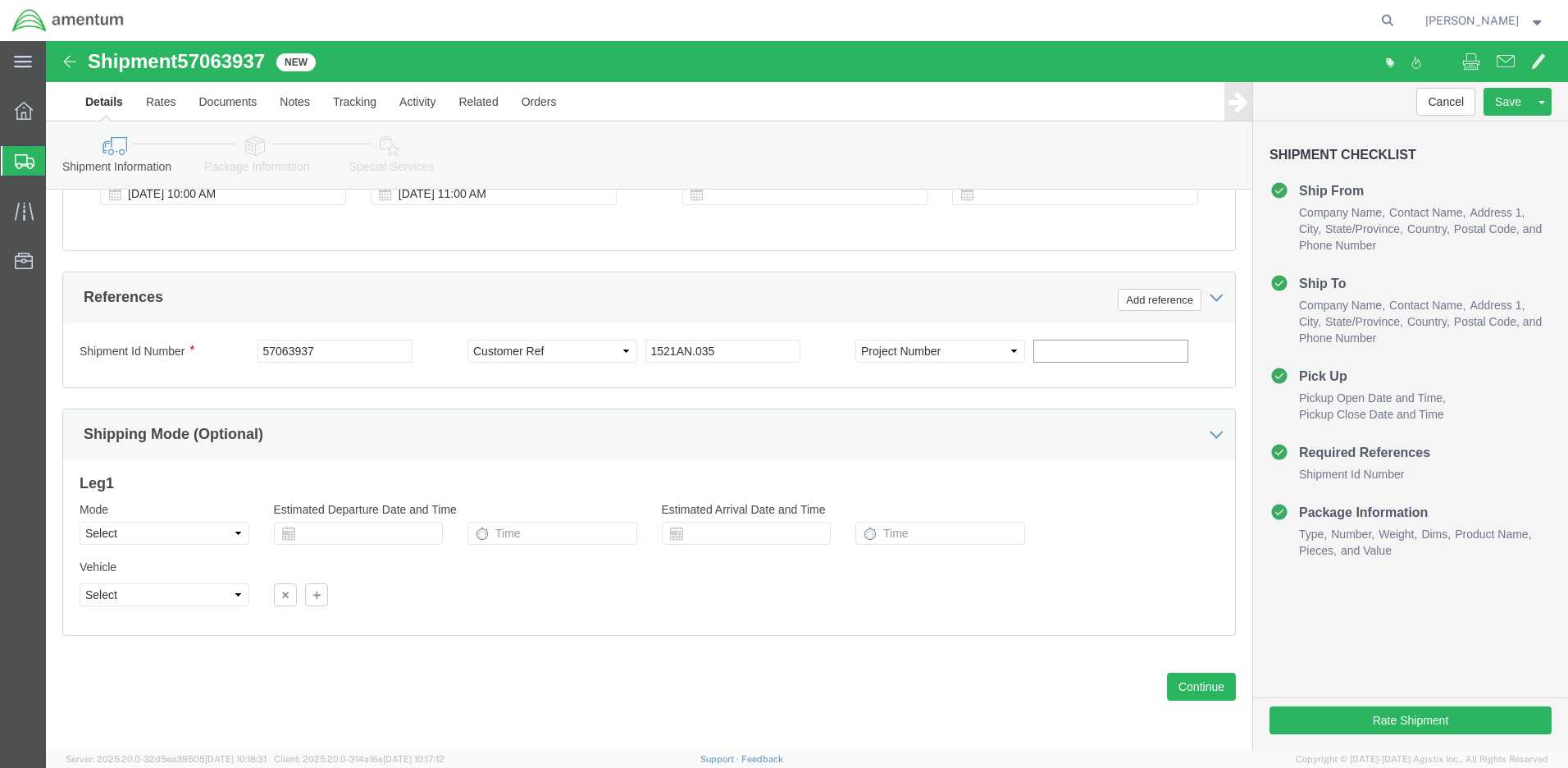
paste input "4998.R.1521.AN.AN.0D.WPNT.00"
type input "4998.R.1521.AN.AN.0D.WPNT.00"
click button "Rate Shipment"
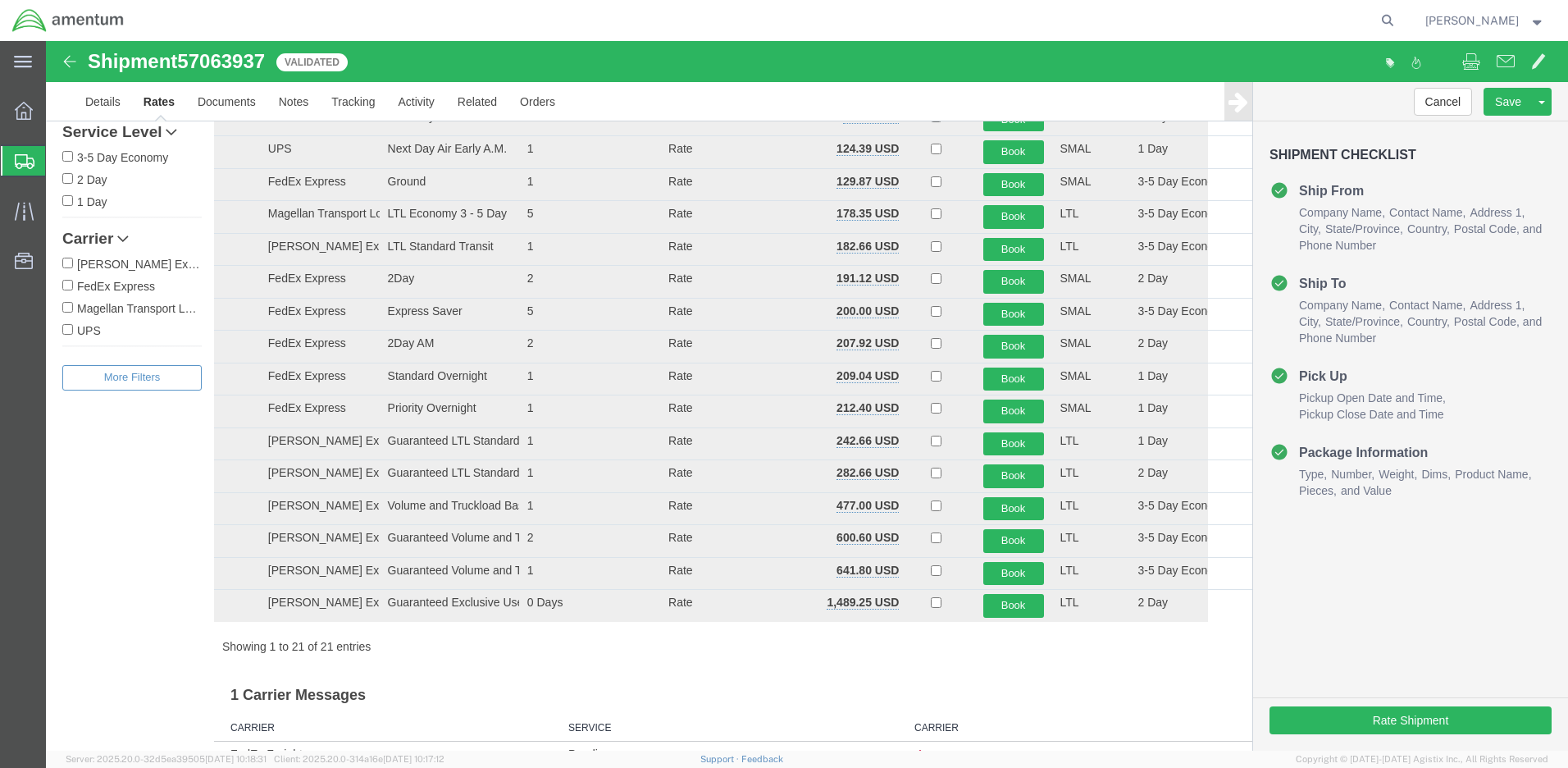
scroll to position [0, 0]
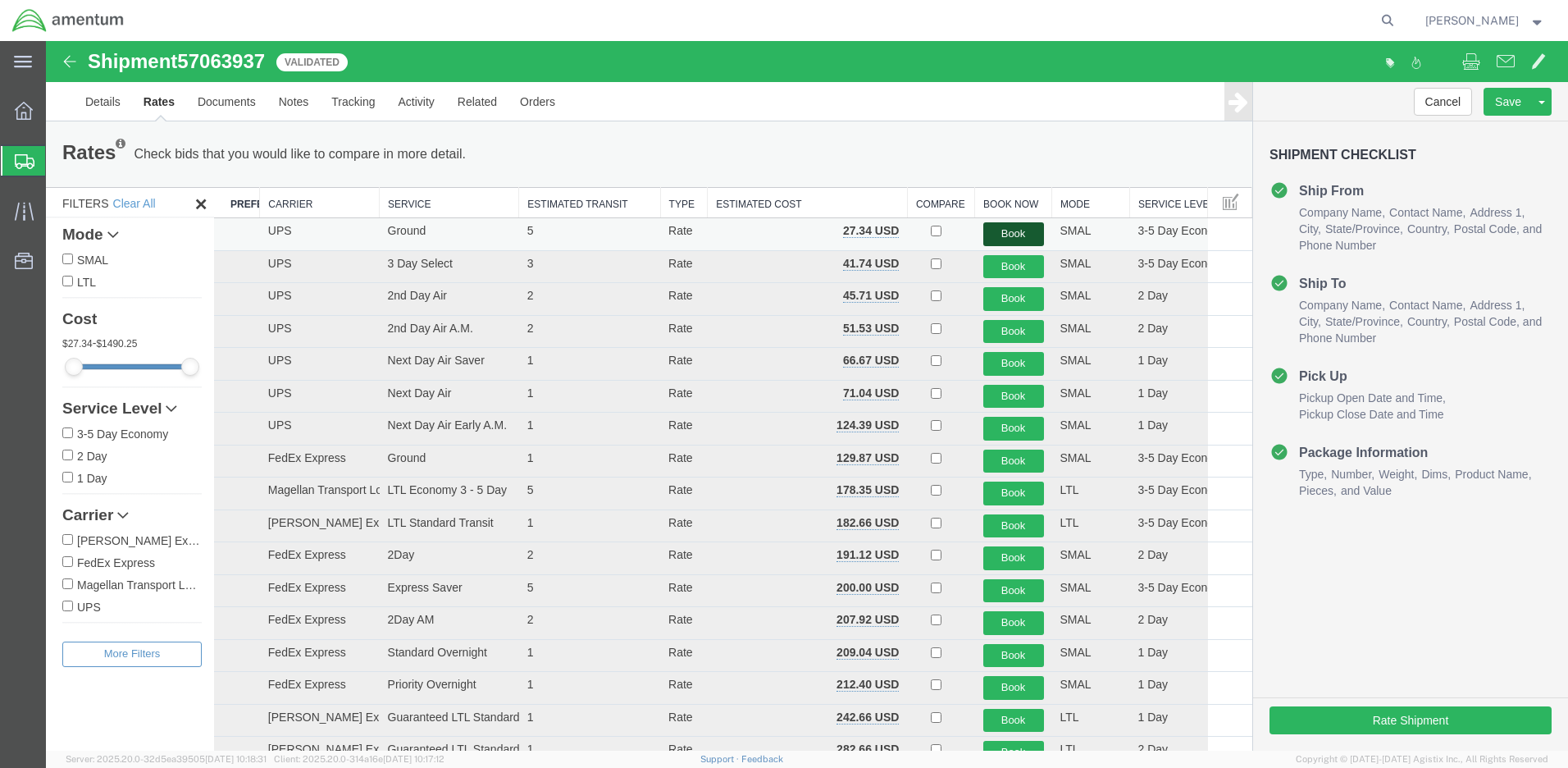
click at [1011, 227] on button "Book" at bounding box center [1013, 234] width 60 height 24
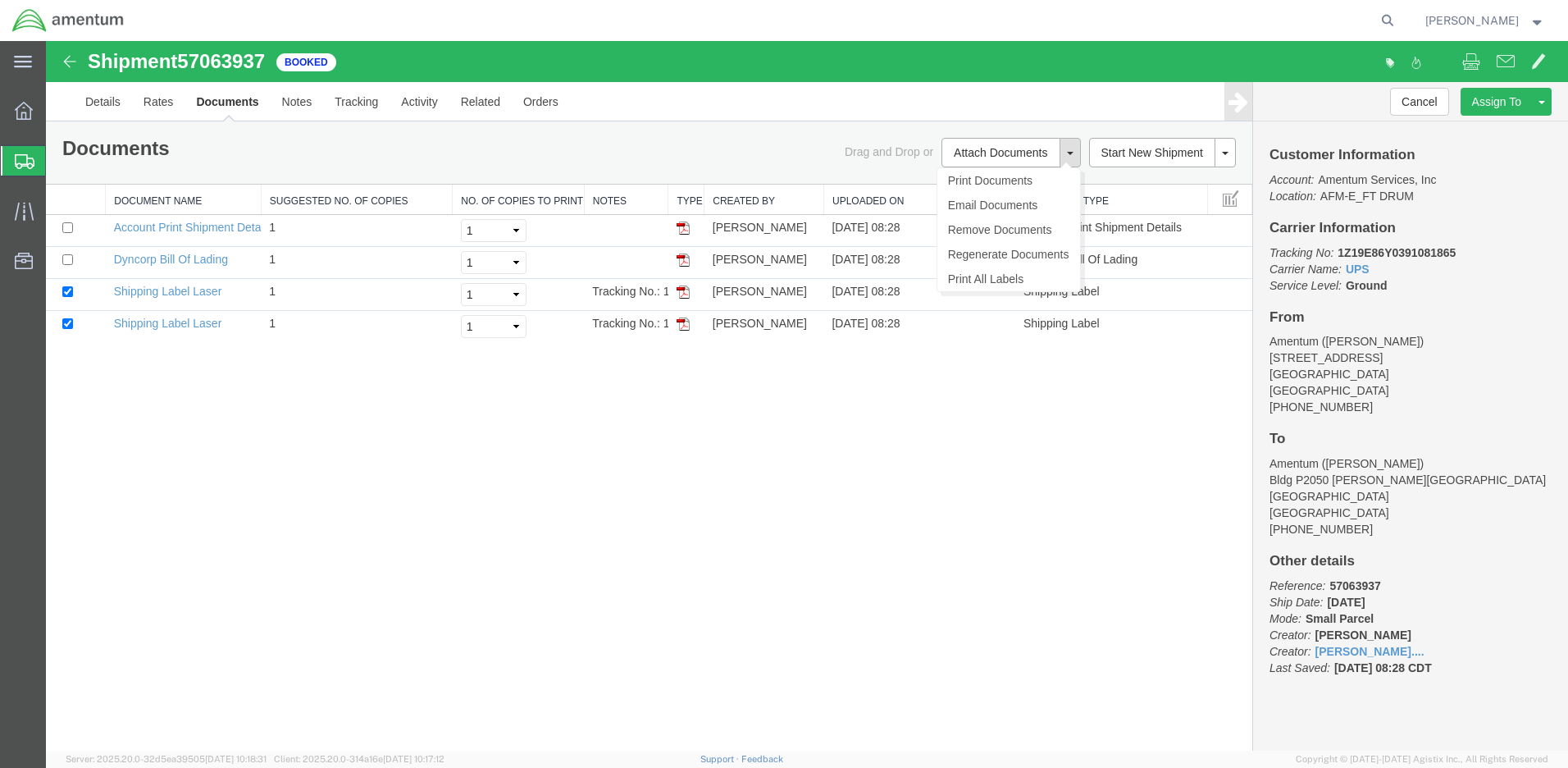
click at [1076, 152] on button at bounding box center [1070, 153] width 22 height 29
click at [998, 279] on link "Print All Labels" at bounding box center [1009, 278] width 143 height 25
click at [170, 102] on link "Rates" at bounding box center [159, 102] width 53 height 40
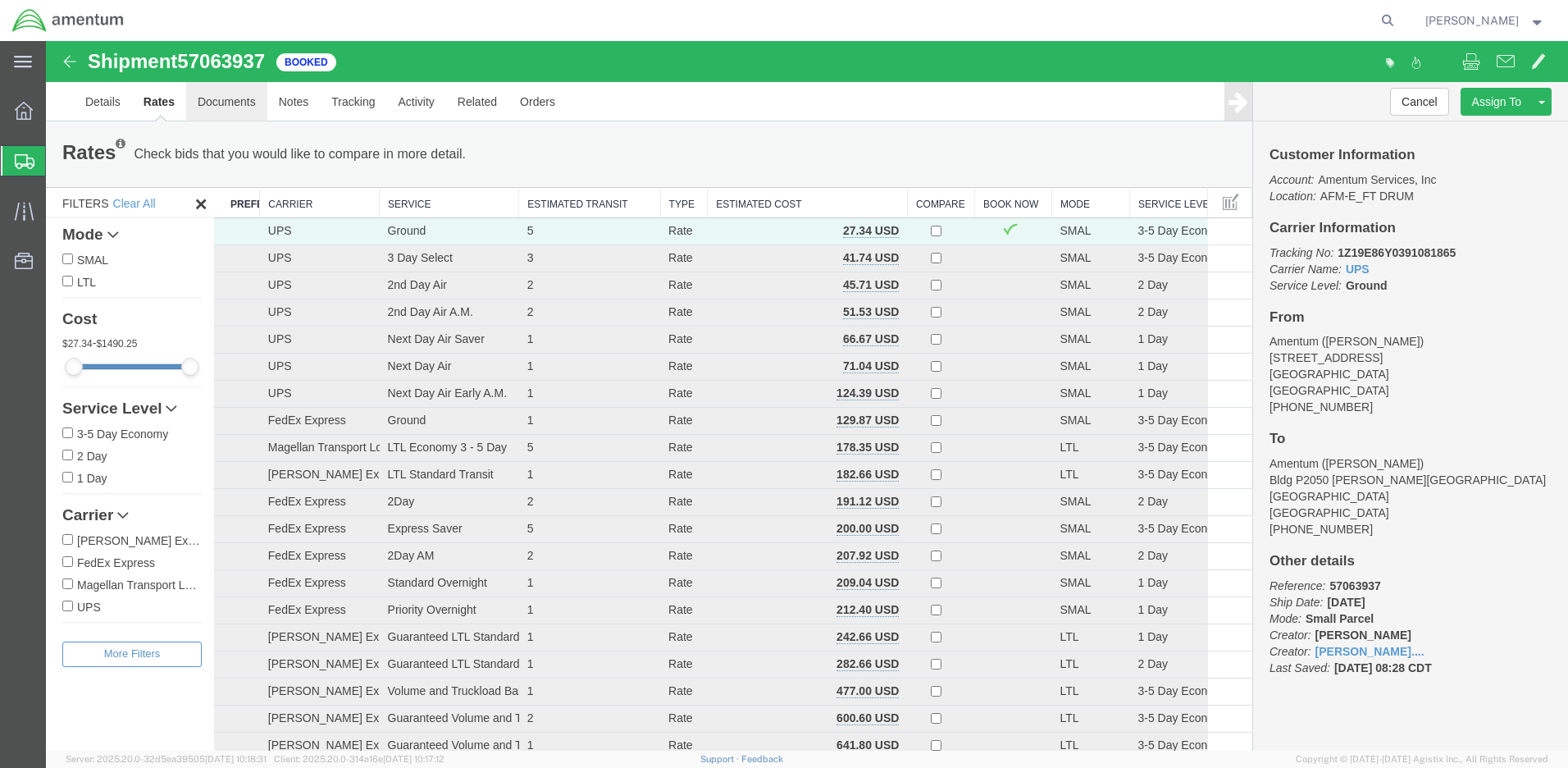
click at [249, 107] on link "Documents" at bounding box center [227, 102] width 81 height 40
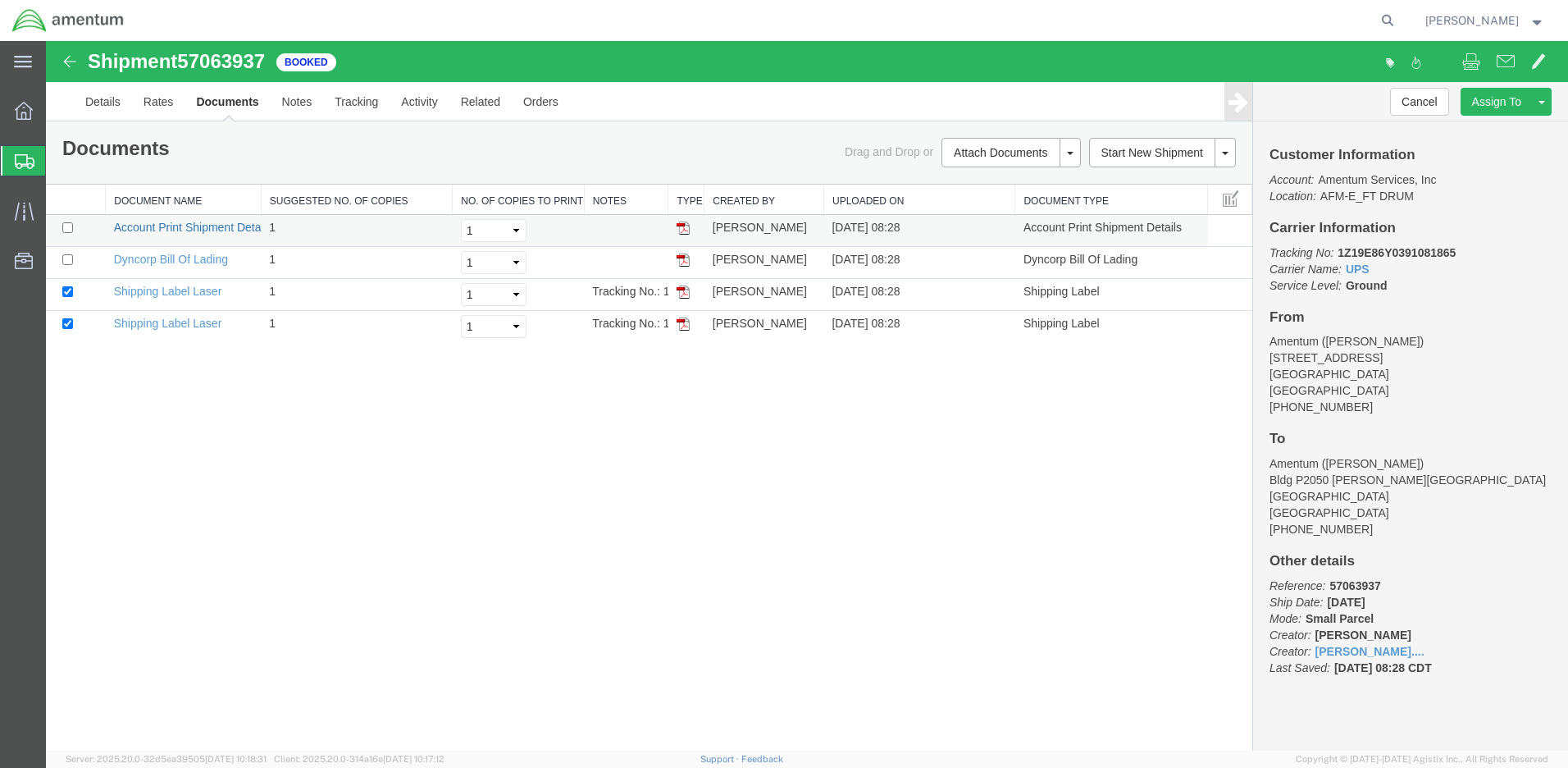
click at [213, 230] on link "Account Print Shipment Details" at bounding box center [193, 227] width 159 height 13
